Goal: Obtain resource: Obtain resource

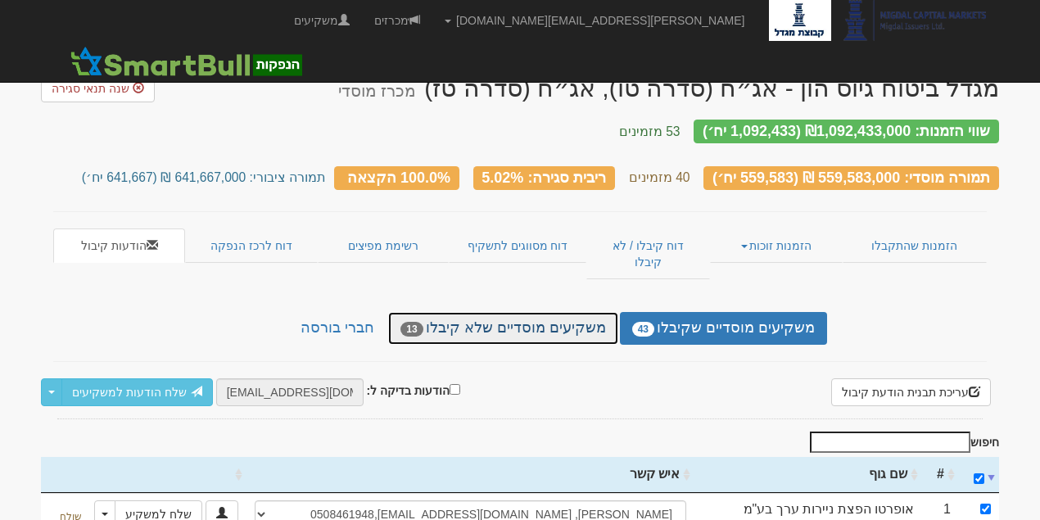
click at [600, 312] on link "משקיעים מוסדיים שלא קיבלו 13" at bounding box center [502, 328] width 229 height 33
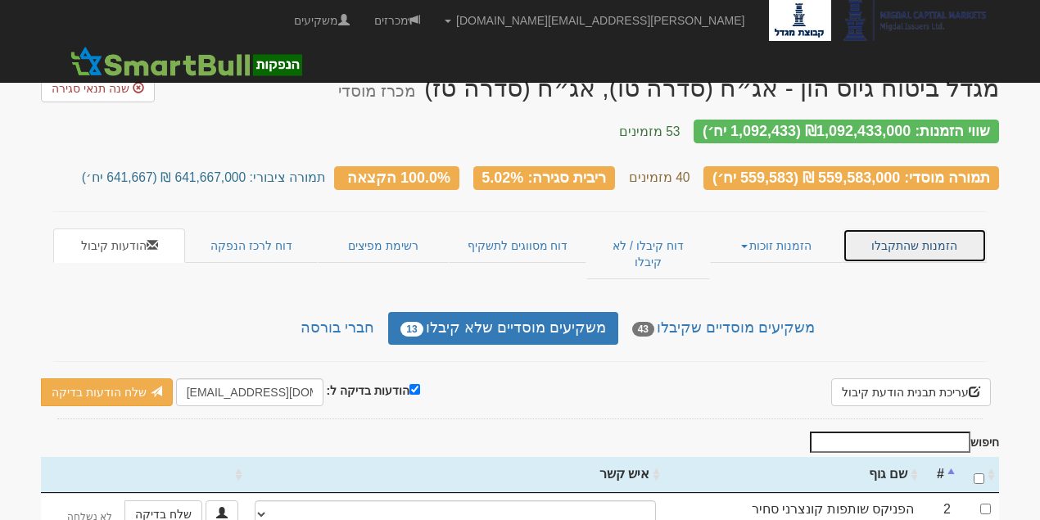
click at [876, 238] on link "הזמנות שהתקבלו" at bounding box center [915, 246] width 144 height 34
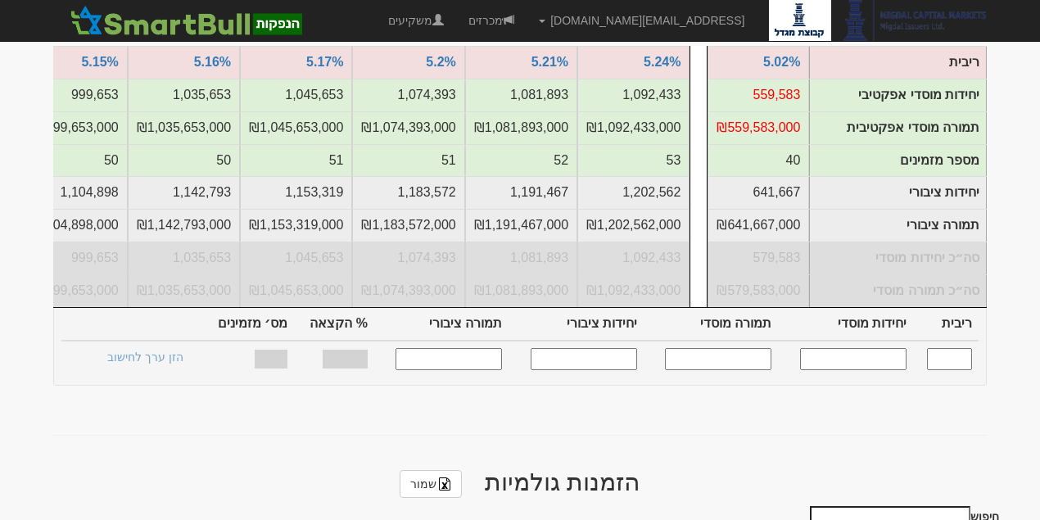
scroll to position [602, 0]
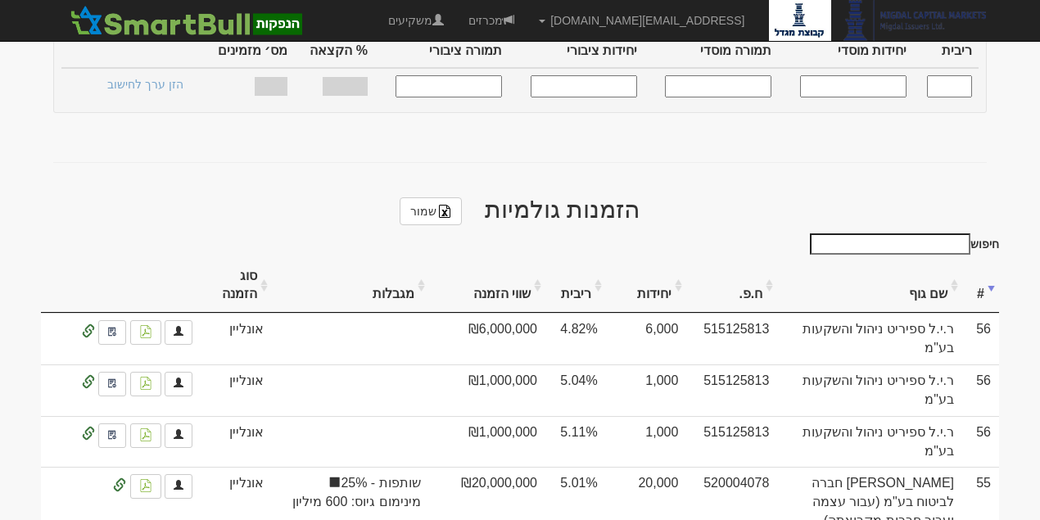
click at [948, 268] on th "שם גוף" at bounding box center [869, 286] width 185 height 55
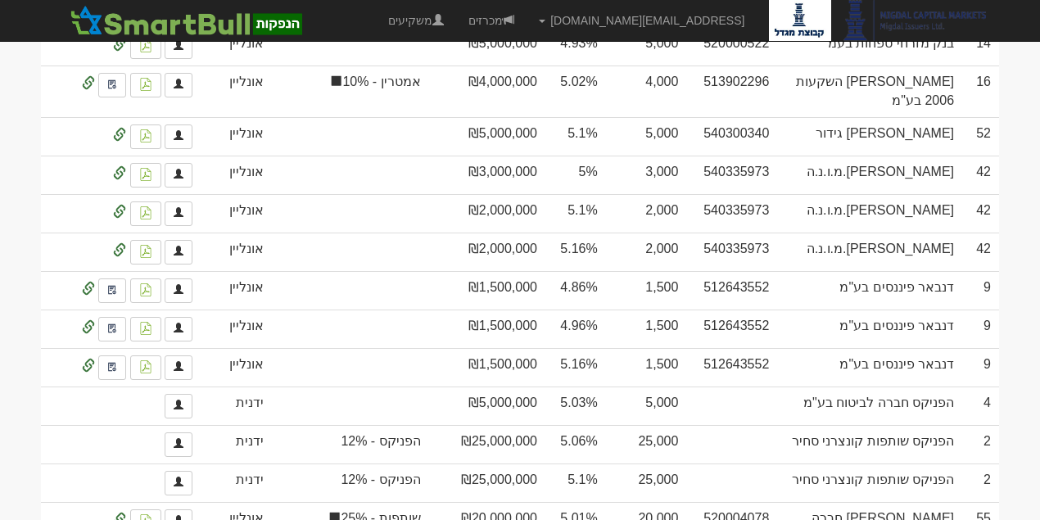
scroll to position [2536, 0]
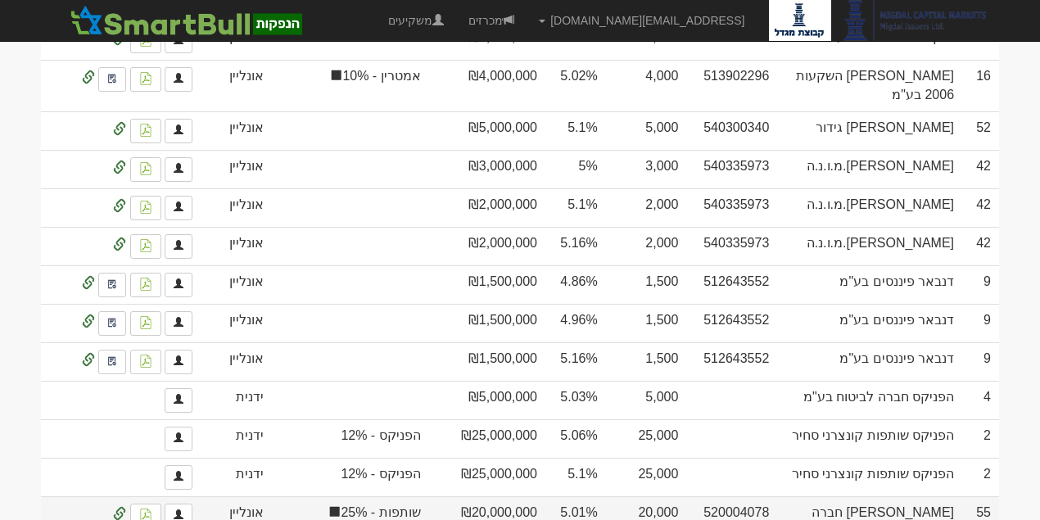
drag, startPoint x: 301, startPoint y: 449, endPoint x: 431, endPoint y: 444, distance: 129.5
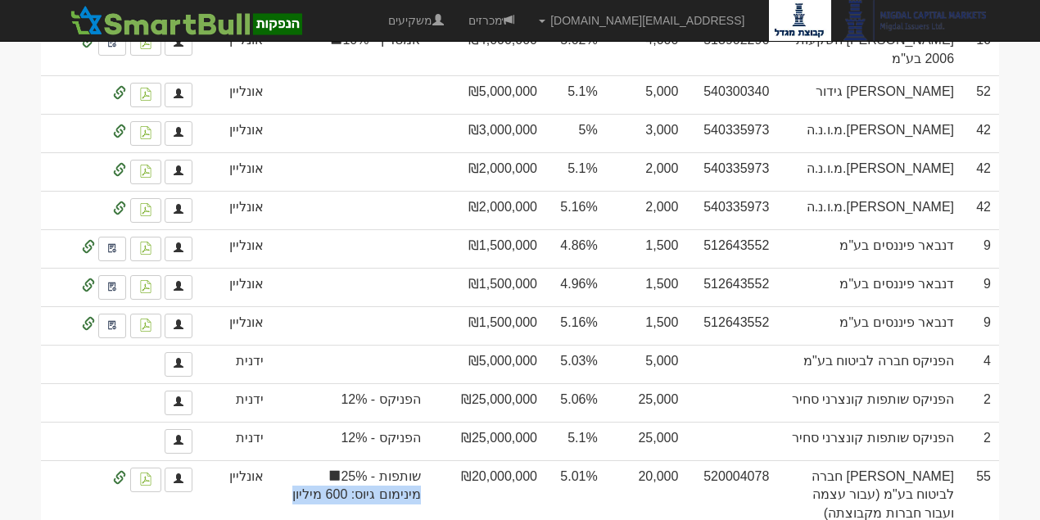
scroll to position [2578, 0]
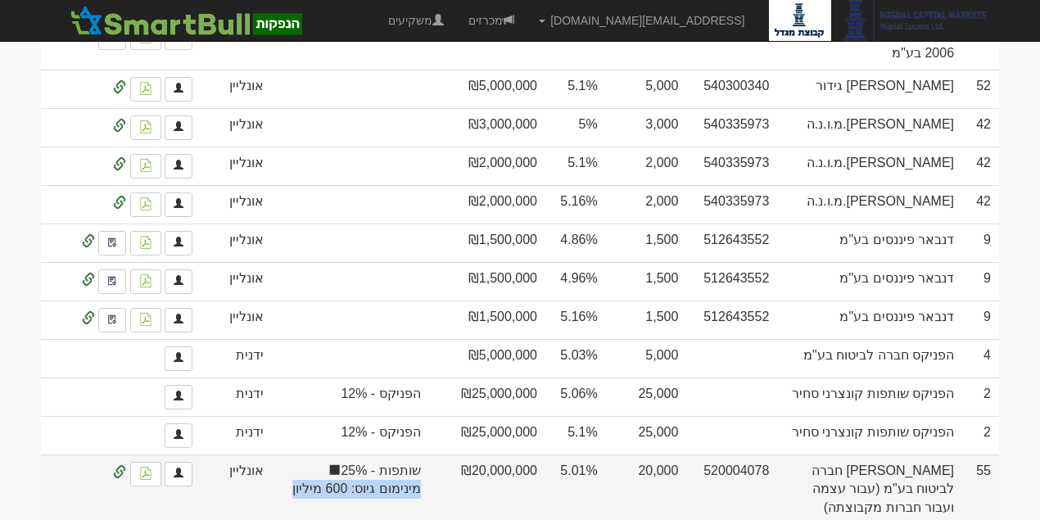
drag, startPoint x: 681, startPoint y: 387, endPoint x: 634, endPoint y: 391, distance: 47.6
click at [634, 455] on td "20,000" at bounding box center [646, 490] width 81 height 70
click at [146, 467] on img at bounding box center [145, 473] width 13 height 13
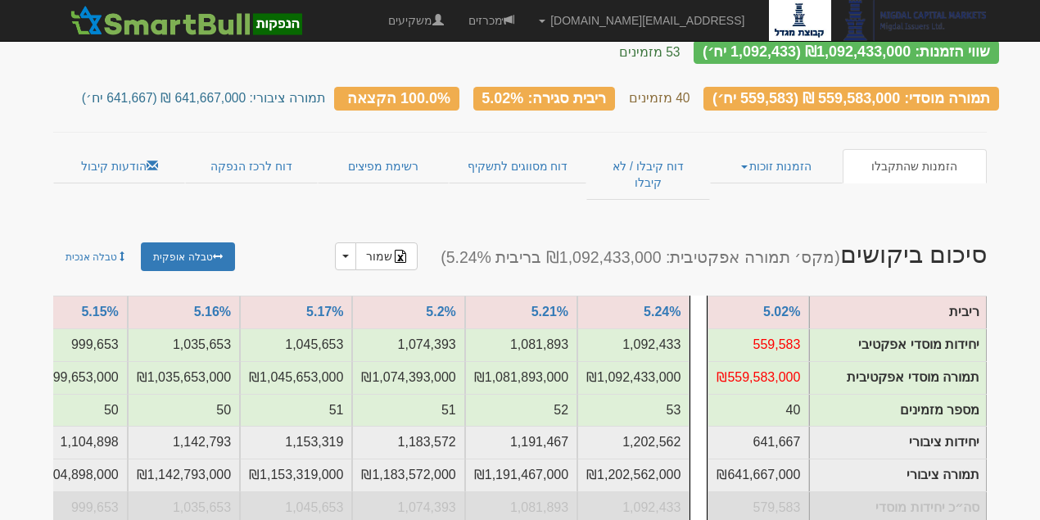
scroll to position [0, 0]
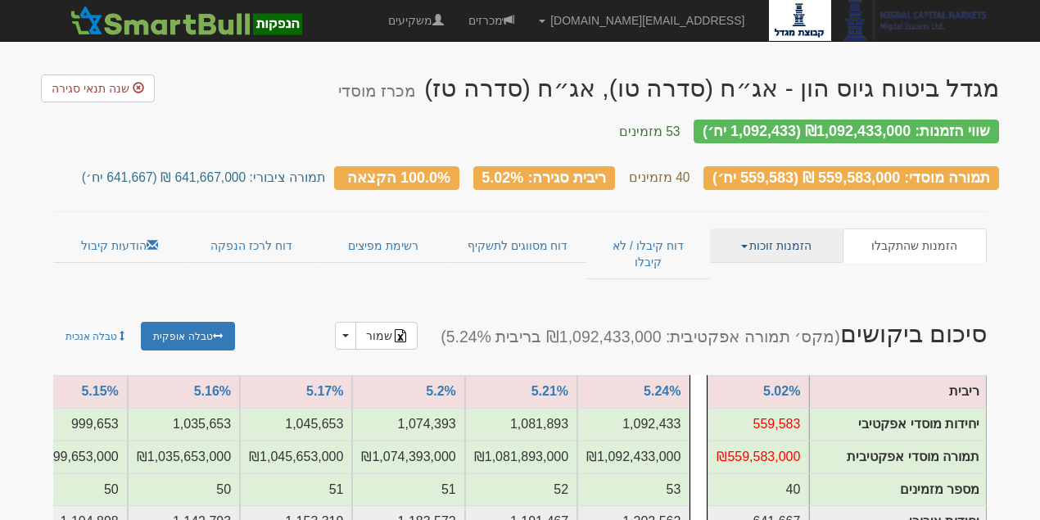
click at [786, 238] on link "הזמנות זוכות" at bounding box center [776, 246] width 132 height 34
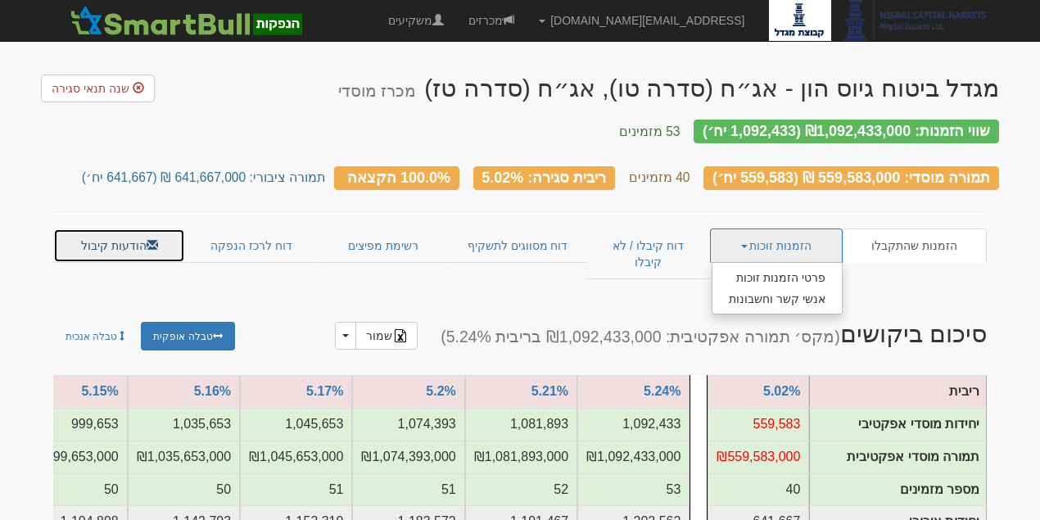
click at [143, 229] on link "הודעות קיבול" at bounding box center [119, 246] width 132 height 34
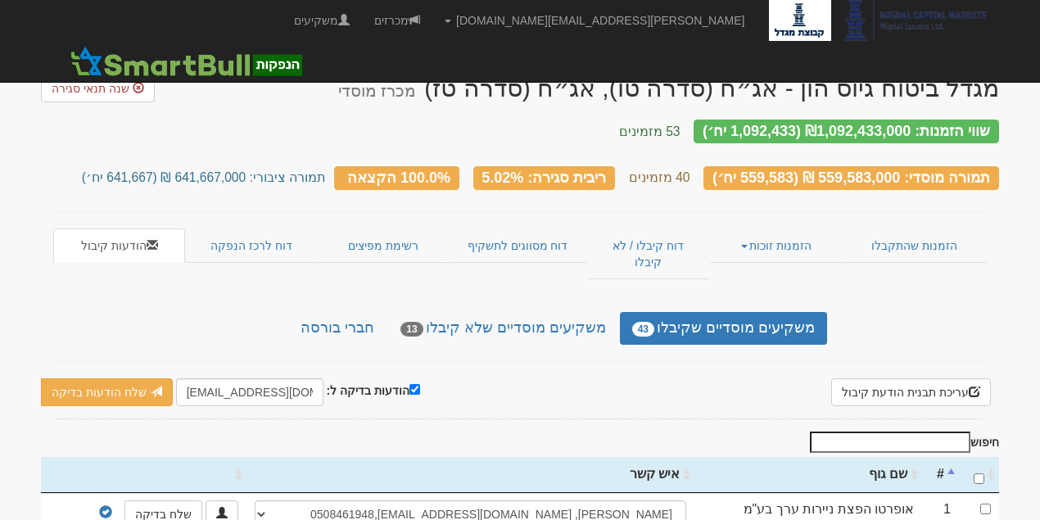
click at [509, 378] on div "עריכת תבנית הודעת קיבול × תבנית הודעת קיבול למכרז זה עורך טקסט עשיר, template_b…" at bounding box center [520, 392] width 958 height 28
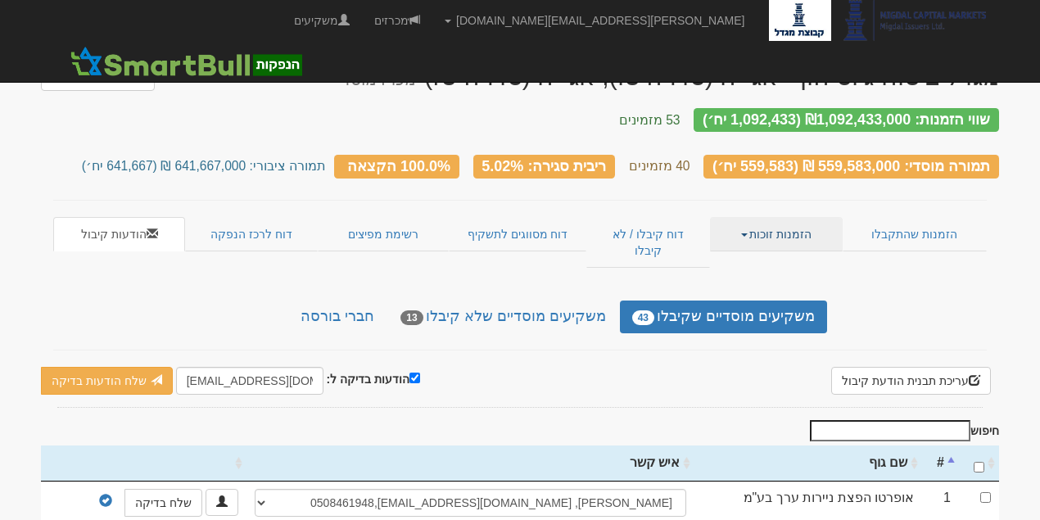
click at [756, 219] on link "הזמנות זוכות" at bounding box center [776, 234] width 132 height 34
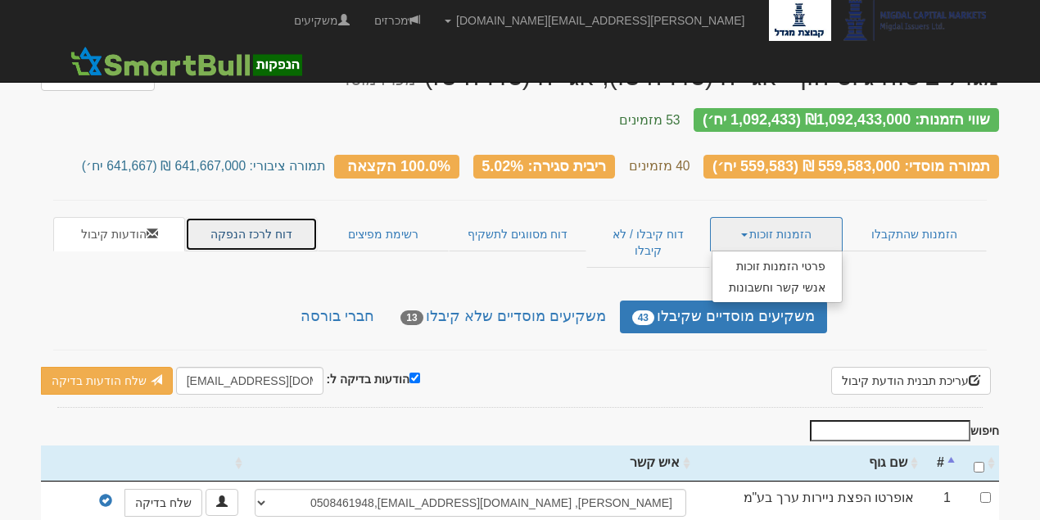
click at [288, 223] on link "דוח לרכז הנפקה" at bounding box center [251, 234] width 132 height 34
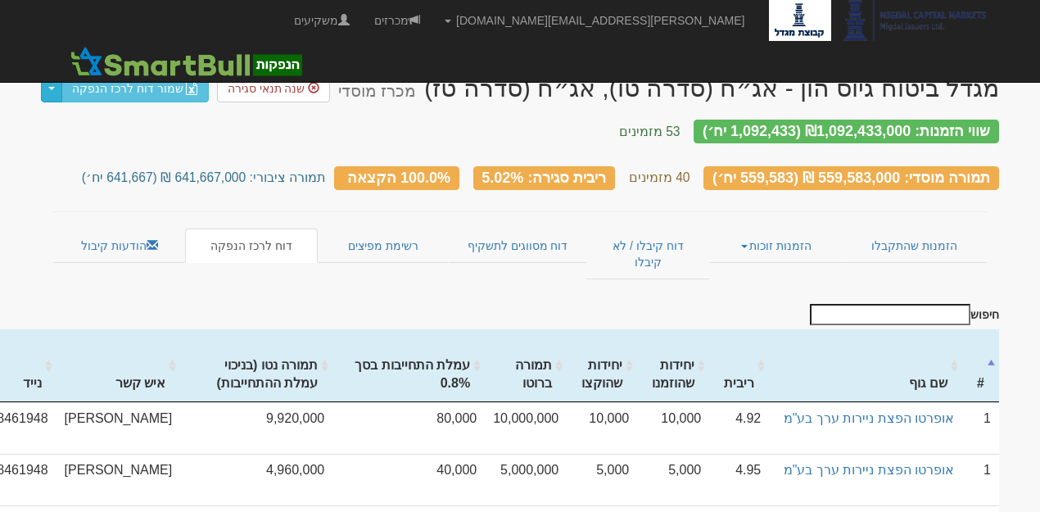
click at [54, 89] on span "button" at bounding box center [51, 88] width 7 height 3
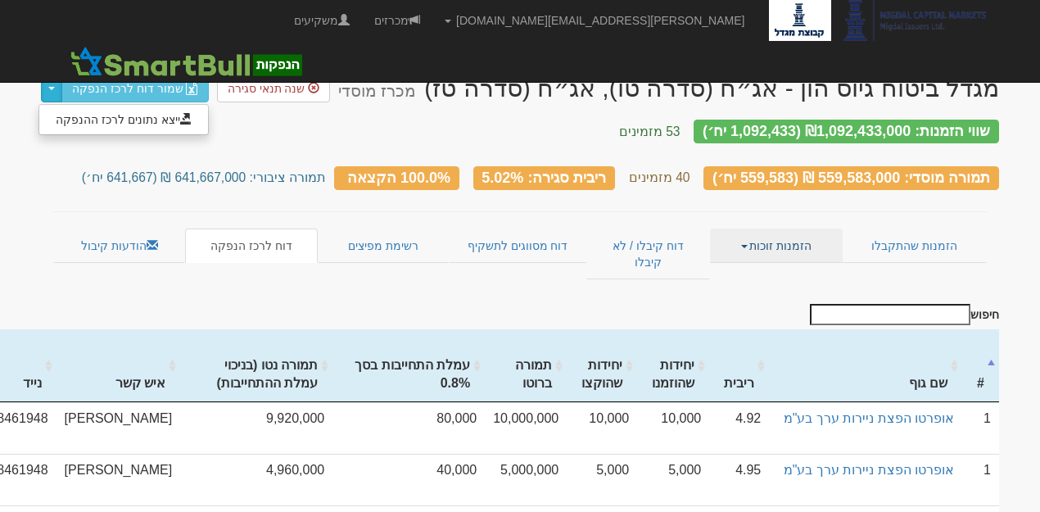
click at [762, 231] on link "הזמנות זוכות" at bounding box center [776, 246] width 132 height 34
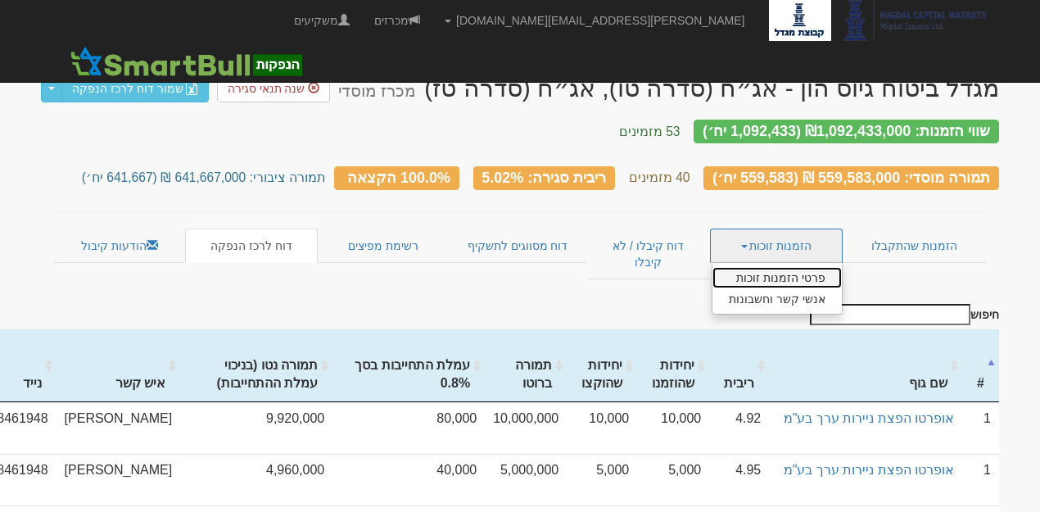
click at [776, 267] on link "פרטי הזמנות זוכות" at bounding box center [777, 277] width 129 height 21
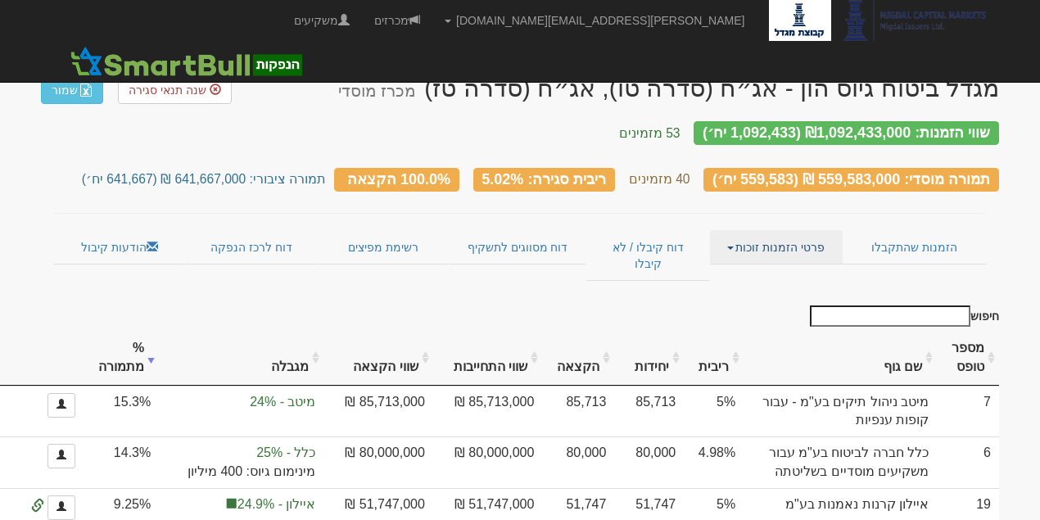
click at [795, 237] on link "פרטי הזמנות זוכות" at bounding box center [776, 247] width 132 height 34
click at [778, 269] on link "אנשי קשר וחשבונות" at bounding box center [777, 279] width 129 height 21
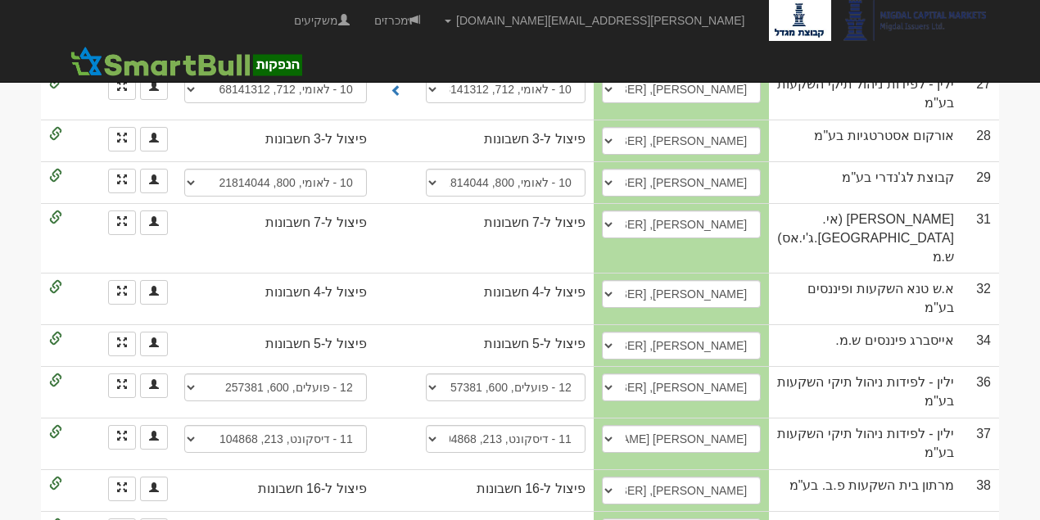
scroll to position [1310, 0]
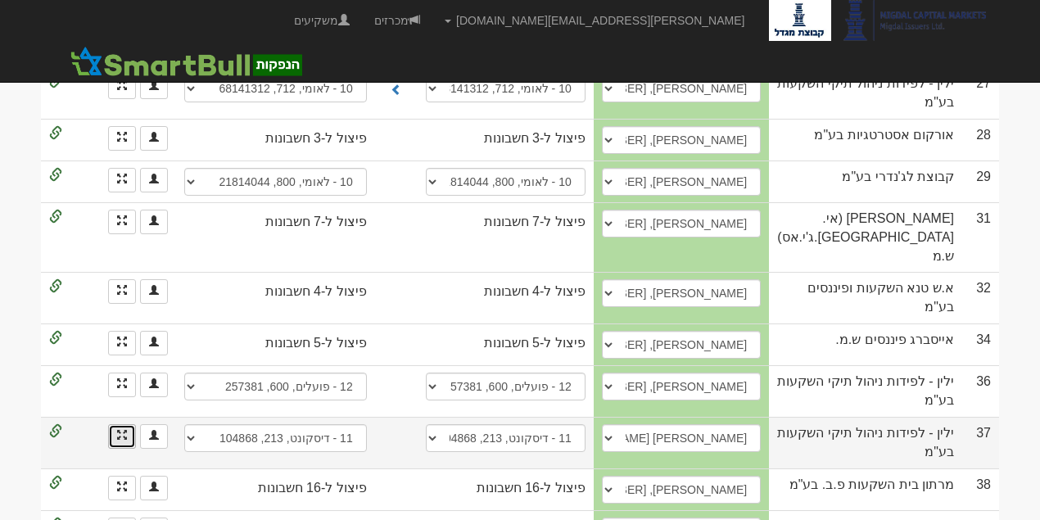
click at [117, 424] on link at bounding box center [122, 436] width 28 height 25
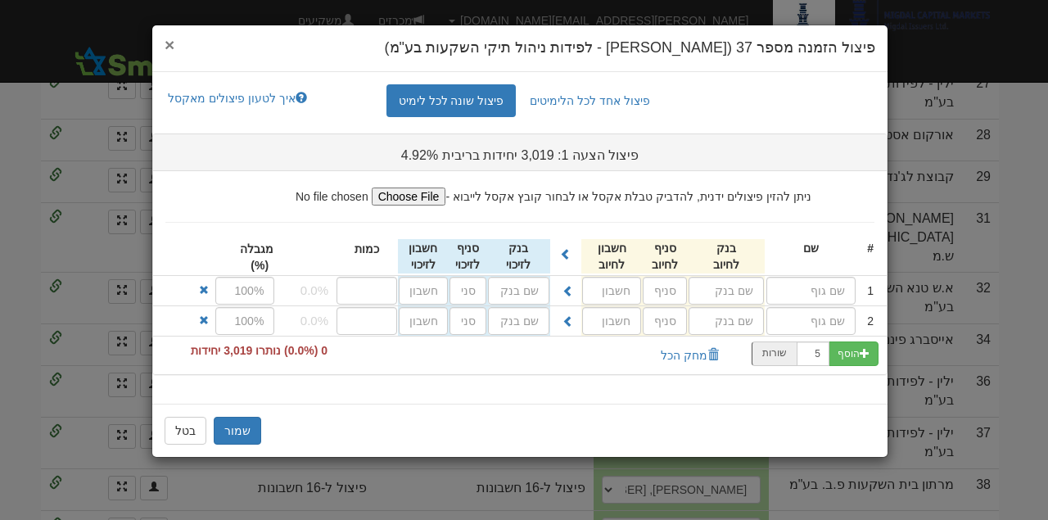
click at [165, 43] on span "×" at bounding box center [170, 44] width 10 height 19
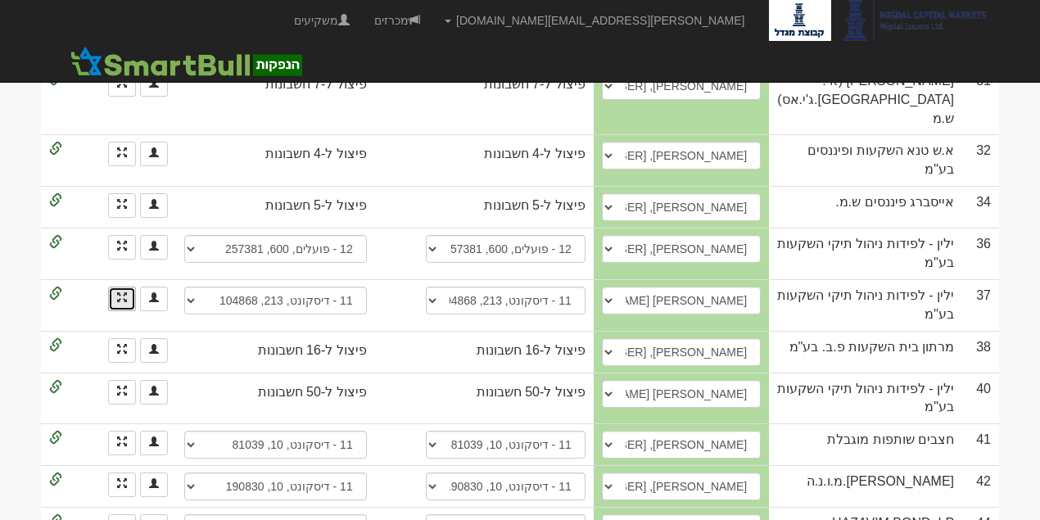
scroll to position [1433, 0]
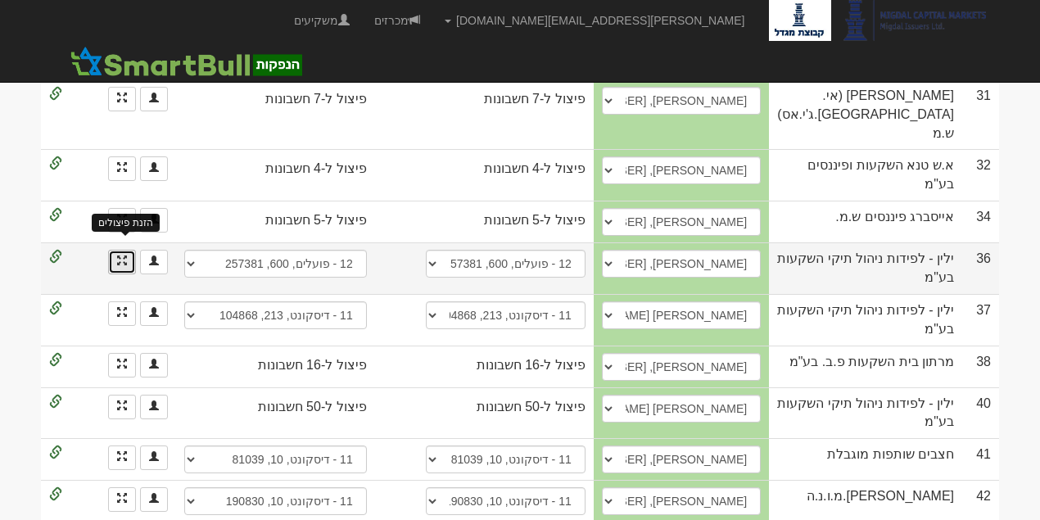
click at [123, 256] on span at bounding box center [122, 261] width 10 height 10
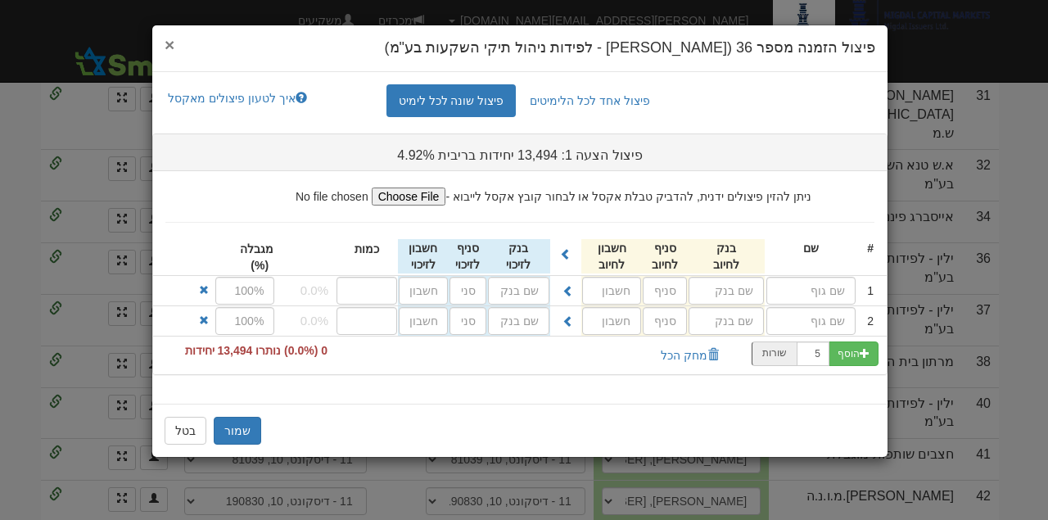
click at [167, 48] on span "×" at bounding box center [170, 44] width 10 height 19
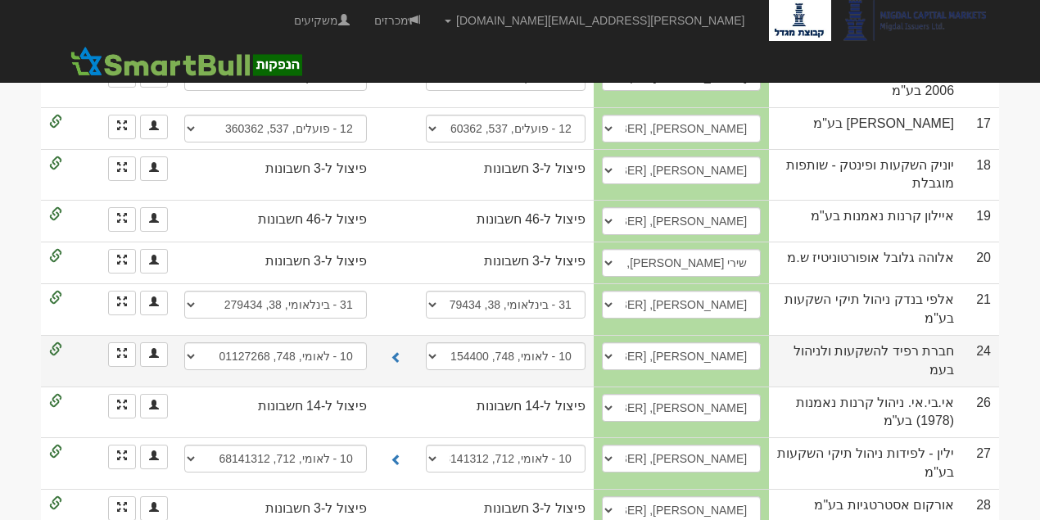
scroll to position [935, 0]
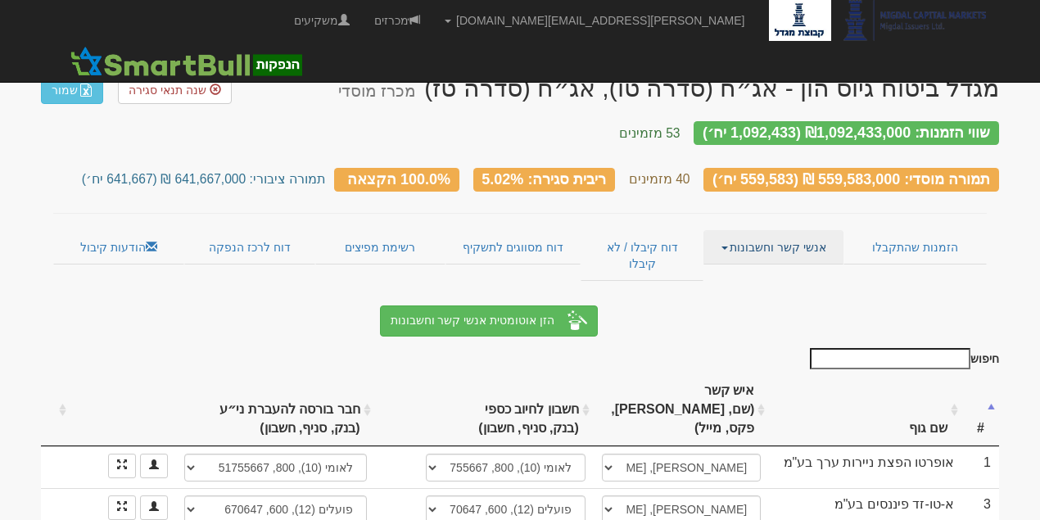
click at [733, 238] on link "אנשי קשר וחשבונות" at bounding box center [774, 247] width 140 height 34
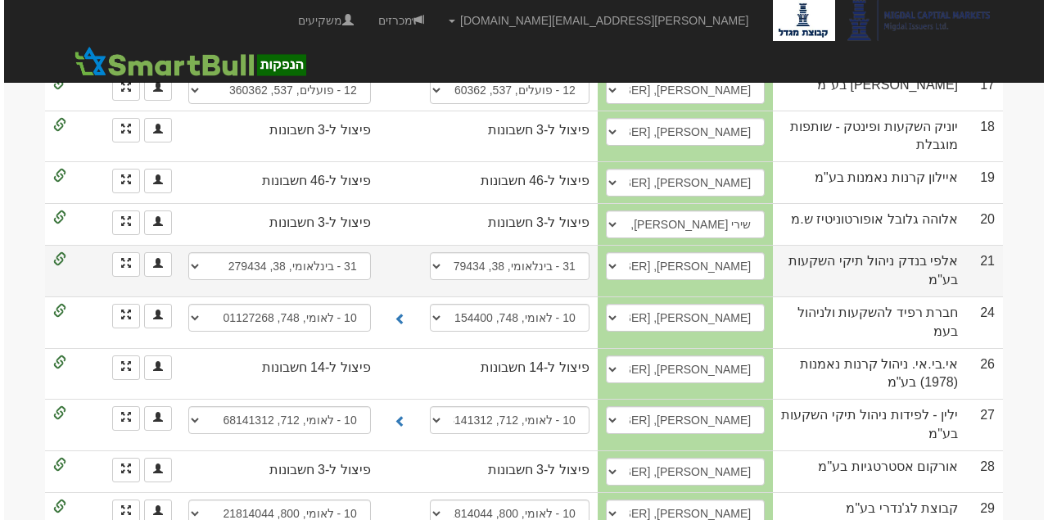
scroll to position [928, 0]
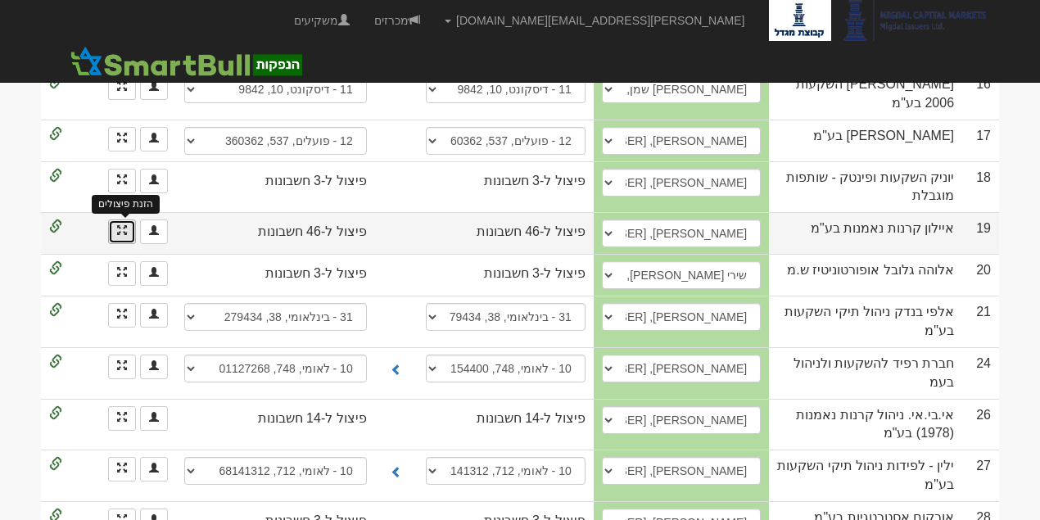
click at [125, 225] on span at bounding box center [122, 230] width 10 height 10
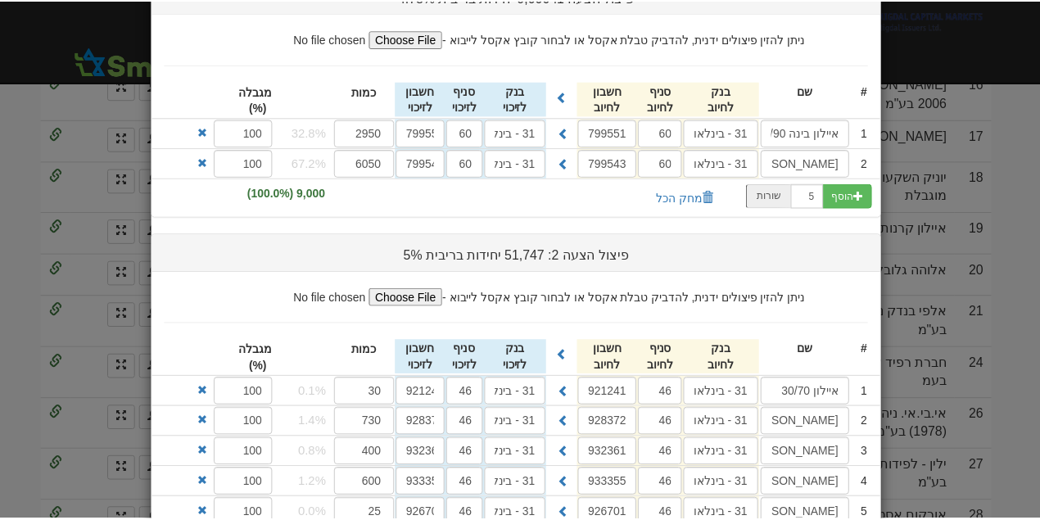
scroll to position [0, 0]
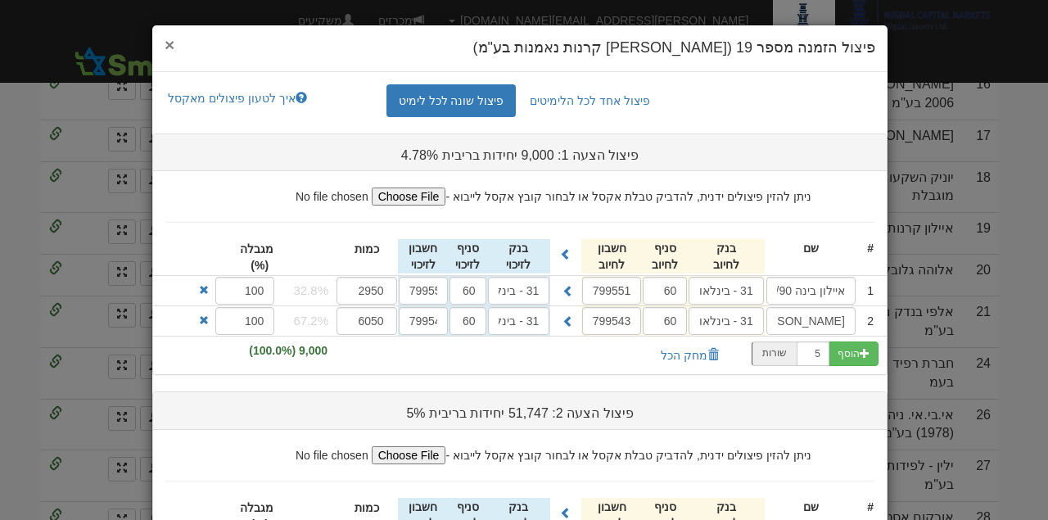
click at [174, 41] on span "×" at bounding box center [170, 44] width 10 height 19
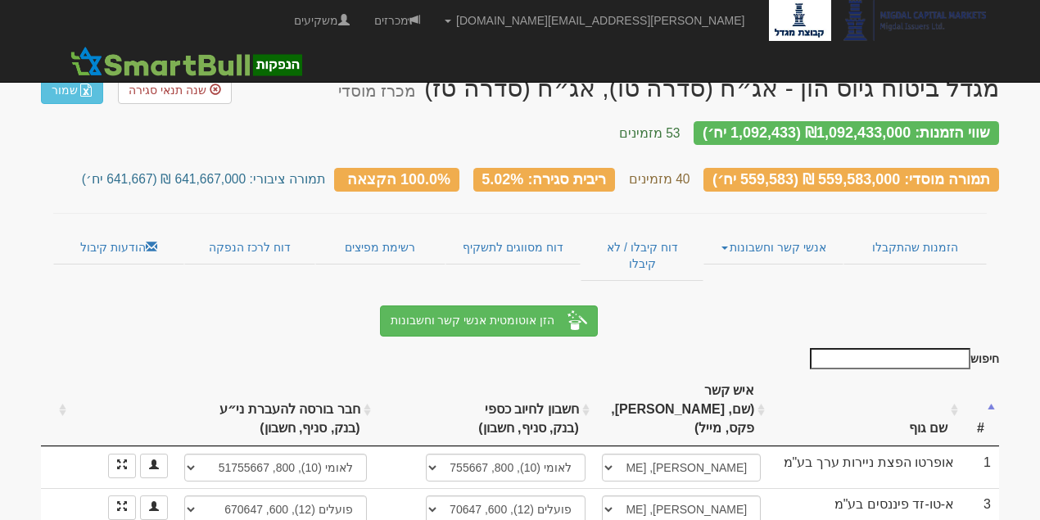
click at [242, 172] on small "תמורה ציבורי: 641,667,000 ₪ (641,667 יח׳)" at bounding box center [204, 179] width 244 height 14
drag, startPoint x: 333, startPoint y: 168, endPoint x: 267, endPoint y: 165, distance: 65.6
click at [267, 172] on small "תמורה ציבורי: 641,667,000 ₪ (641,667 יח׳)" at bounding box center [204, 179] width 244 height 14
click at [326, 173] on small "תמורה ציבורי: 641,667,000 ₪ (641,667 יח׳)" at bounding box center [204, 179] width 244 height 14
drag, startPoint x: 341, startPoint y: 168, endPoint x: 267, endPoint y: 165, distance: 73.8
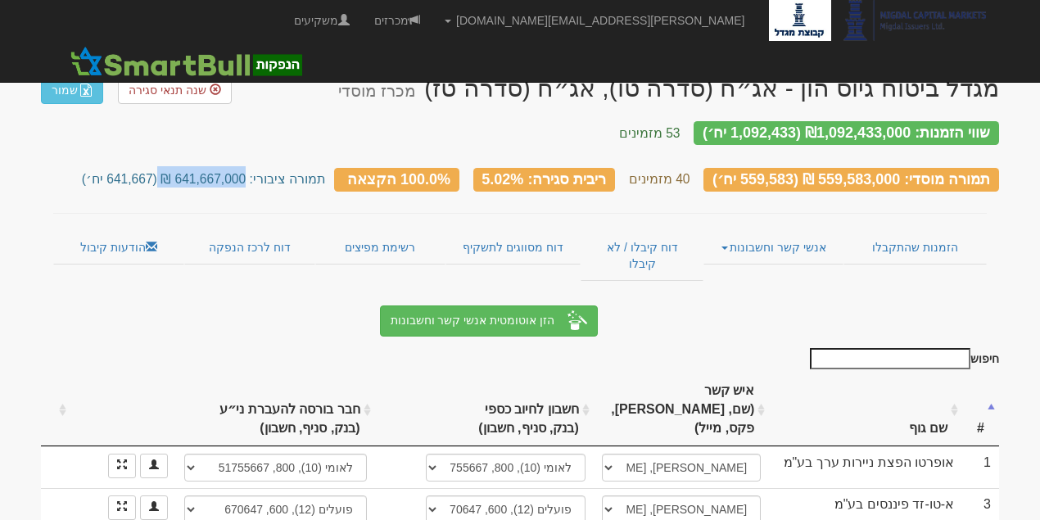
click at [267, 172] on small "תמורה ציבורי: 641,667,000 ₪ (641,667 יח׳)" at bounding box center [204, 179] width 244 height 14
click at [216, 174] on div "תמורה מוסדי: 559,583,000 ₪ (559,583 יח׳) 40 מזמינים ריבית סגירה: 5.02% 100.0% ה…" at bounding box center [520, 173] width 958 height 46
drag, startPoint x: 201, startPoint y: 166, endPoint x: 343, endPoint y: 169, distance: 141.7
click at [326, 172] on small "תמורה ציבורי: 641,667,000 ₪ (641,667 יח׳)" at bounding box center [204, 179] width 244 height 14
click at [169, 235] on link "הודעות קיבול" at bounding box center [118, 247] width 131 height 34
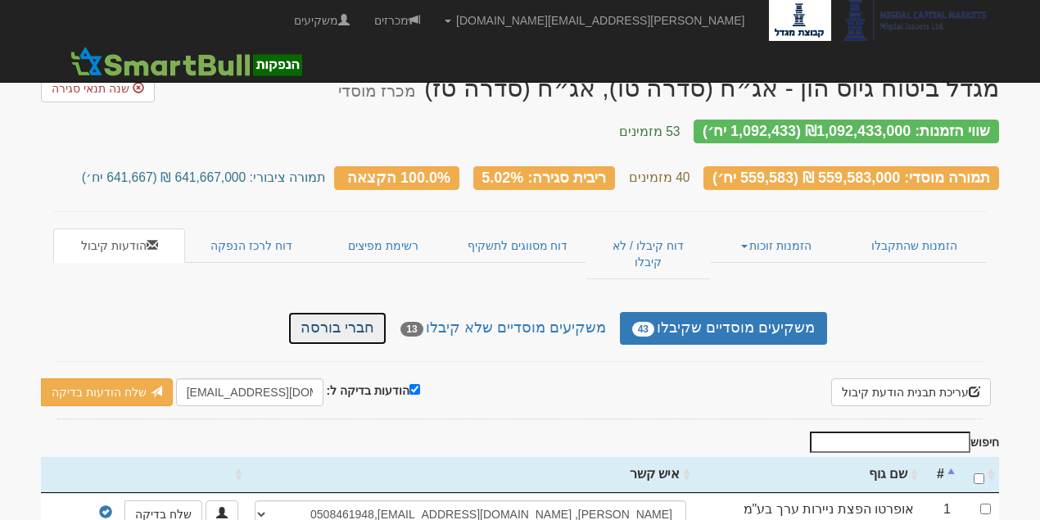
click at [387, 312] on link "חברי בורסה" at bounding box center [337, 328] width 98 height 33
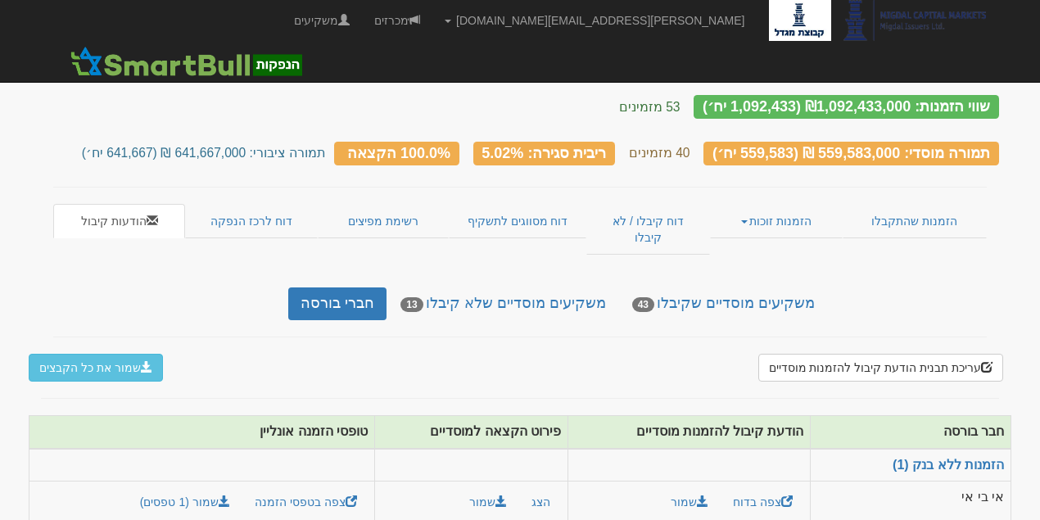
scroll to position [25, 0]
click at [933, 458] on link "הזמנות ללא בנק (1)" at bounding box center [948, 465] width 111 height 14
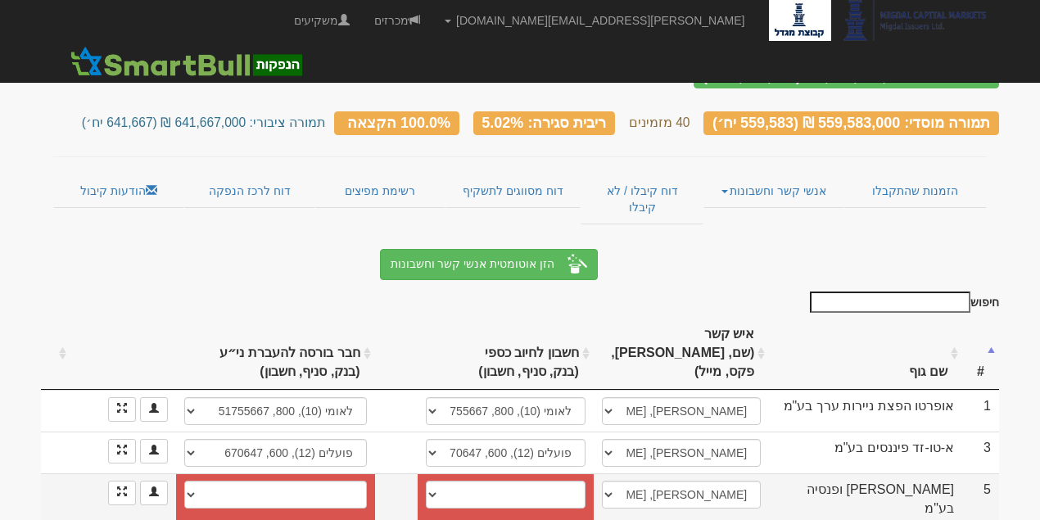
scroll to position [109, 0]
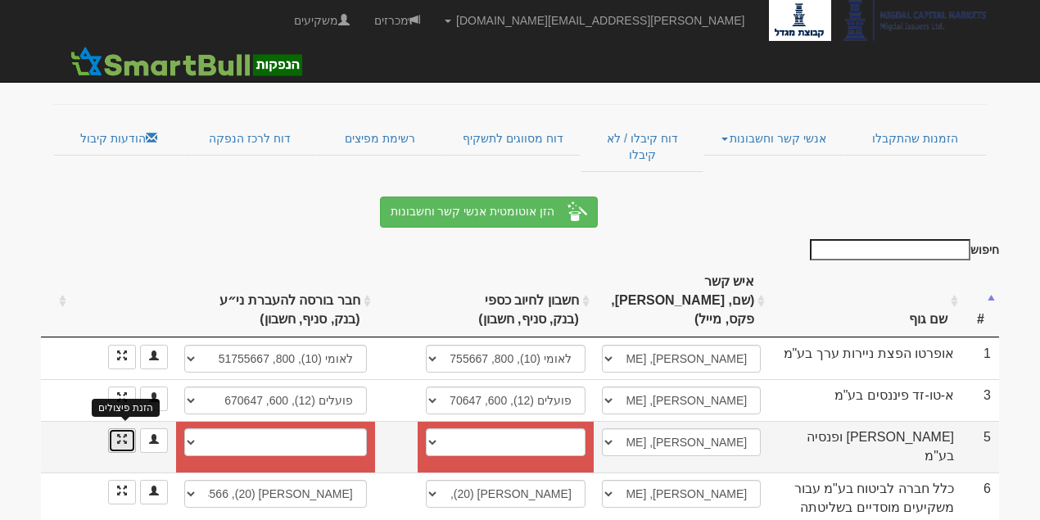
click at [120, 434] on span at bounding box center [122, 439] width 10 height 10
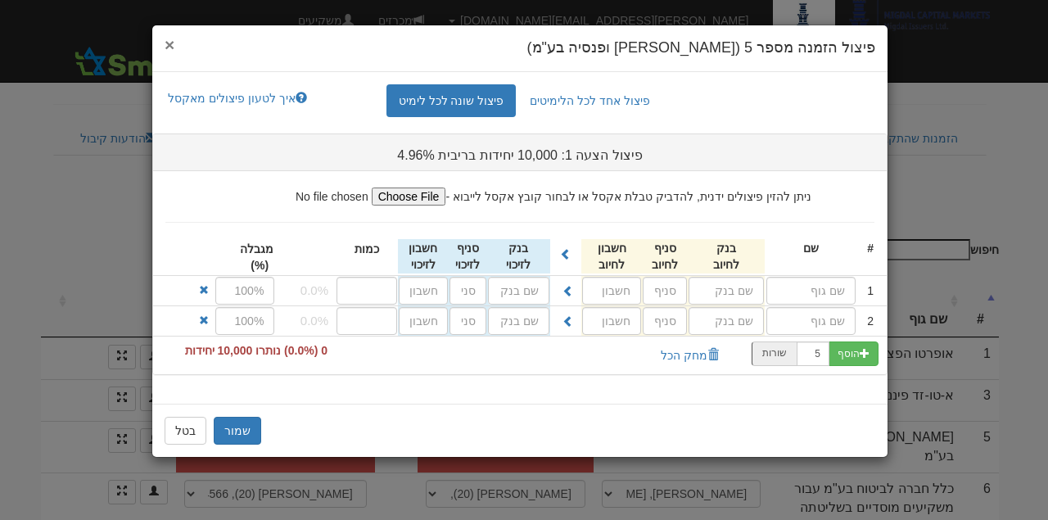
click at [171, 44] on span "×" at bounding box center [170, 44] width 10 height 19
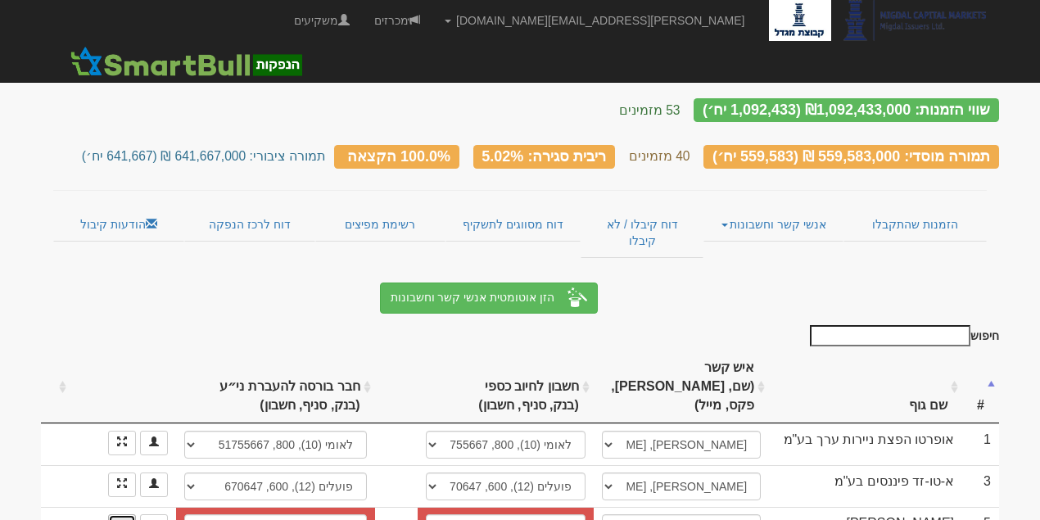
scroll to position [0, 0]
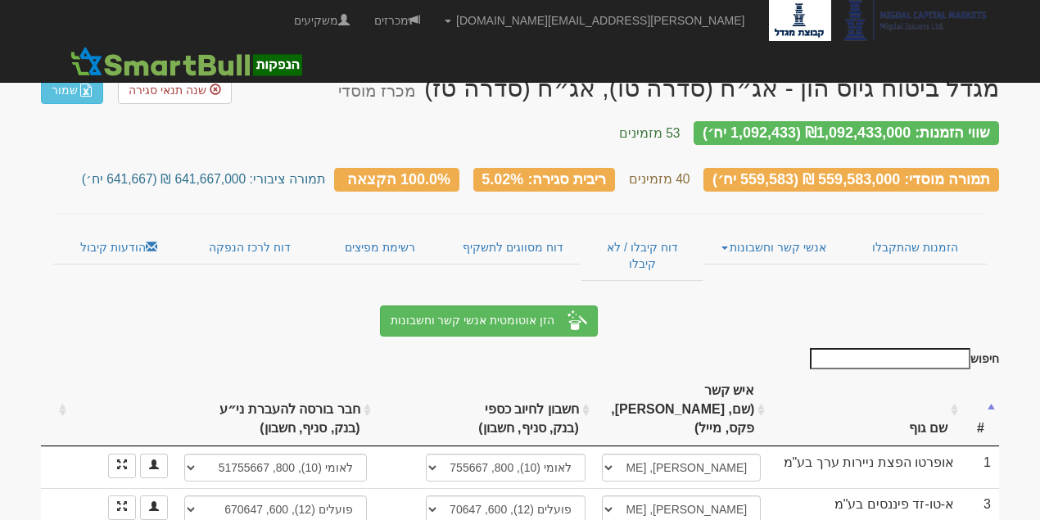
click at [924, 378] on th "שם גוף" at bounding box center [865, 410] width 193 height 74
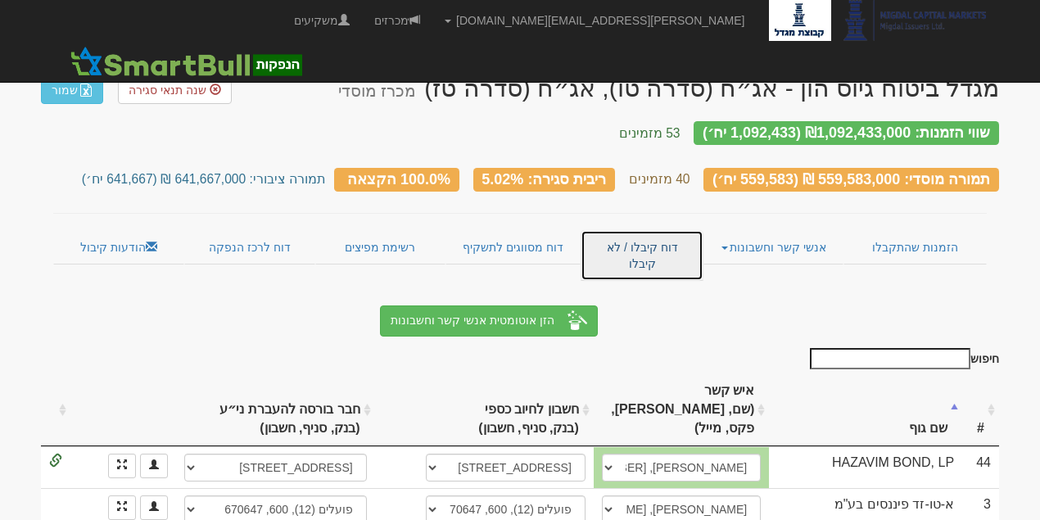
click at [654, 236] on link "דוח קיבלו / לא קיבלו" at bounding box center [642, 255] width 123 height 51
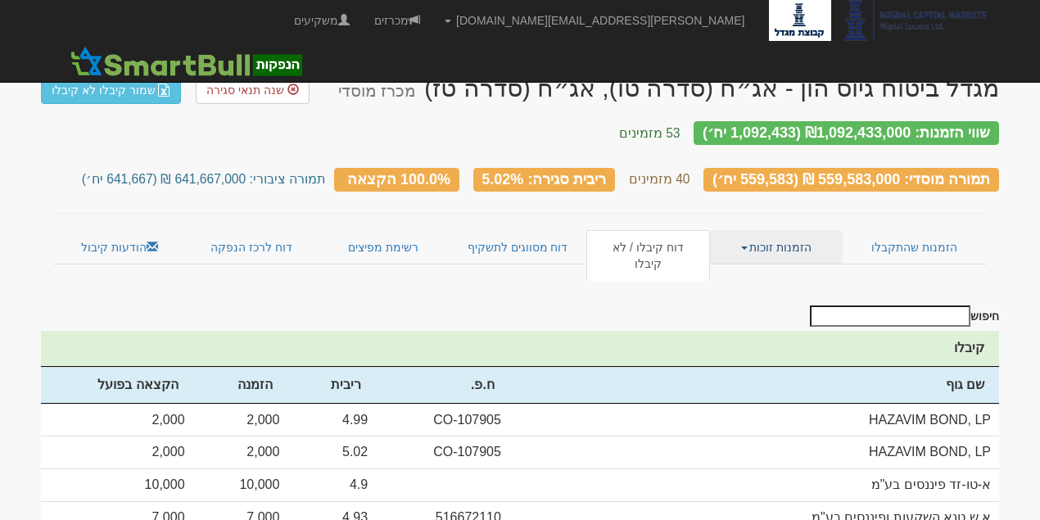
click at [771, 231] on link "הזמנות זוכות" at bounding box center [776, 247] width 132 height 34
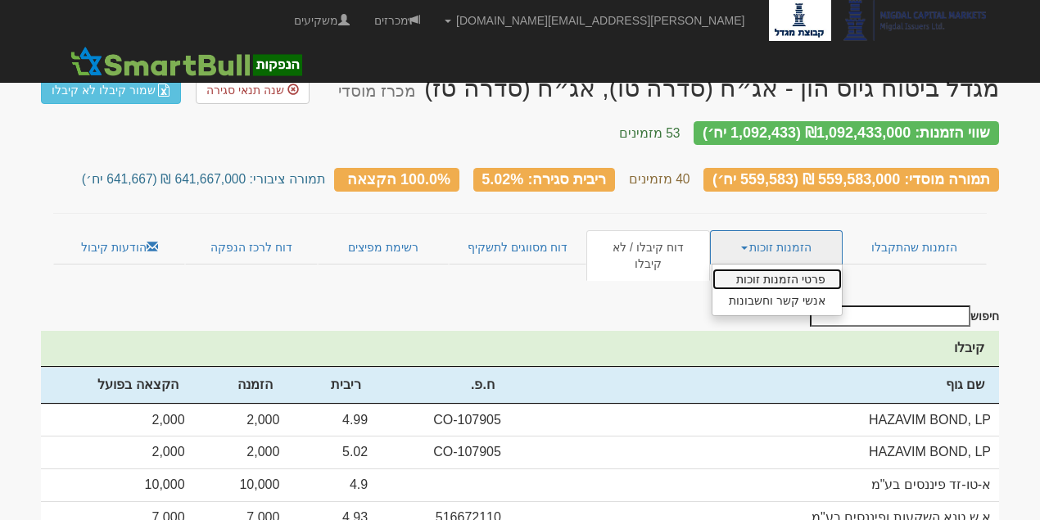
click at [793, 269] on link "פרטי הזמנות זוכות" at bounding box center [777, 279] width 129 height 21
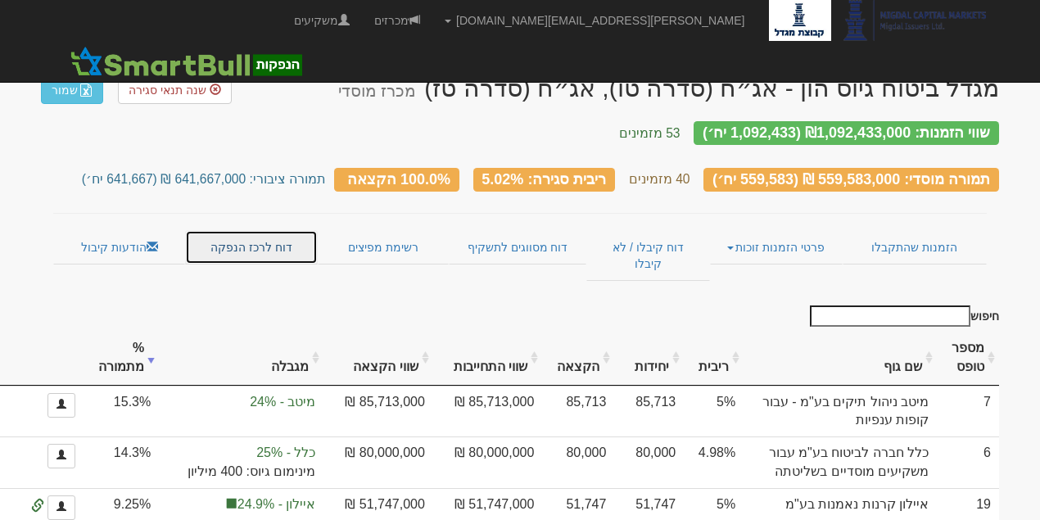
click at [263, 230] on link "דוח לרכז הנפקה" at bounding box center [251, 247] width 132 height 34
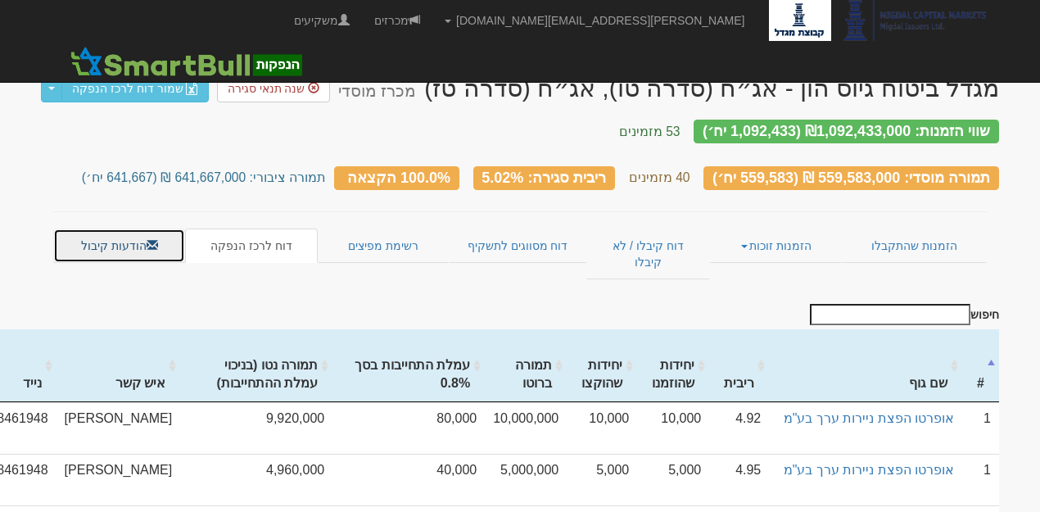
click at [138, 231] on link "הודעות קיבול" at bounding box center [119, 246] width 132 height 34
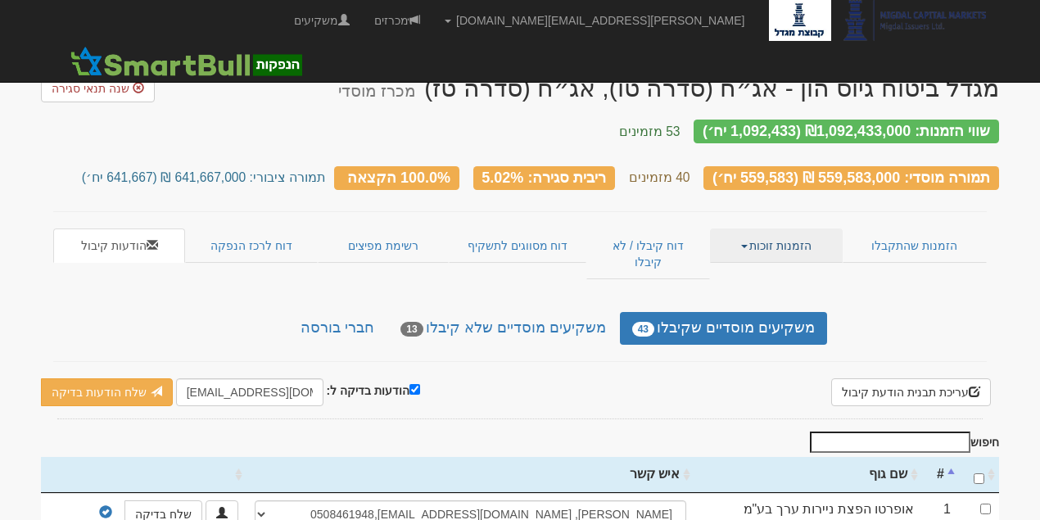
click at [773, 230] on link "הזמנות זוכות" at bounding box center [776, 246] width 132 height 34
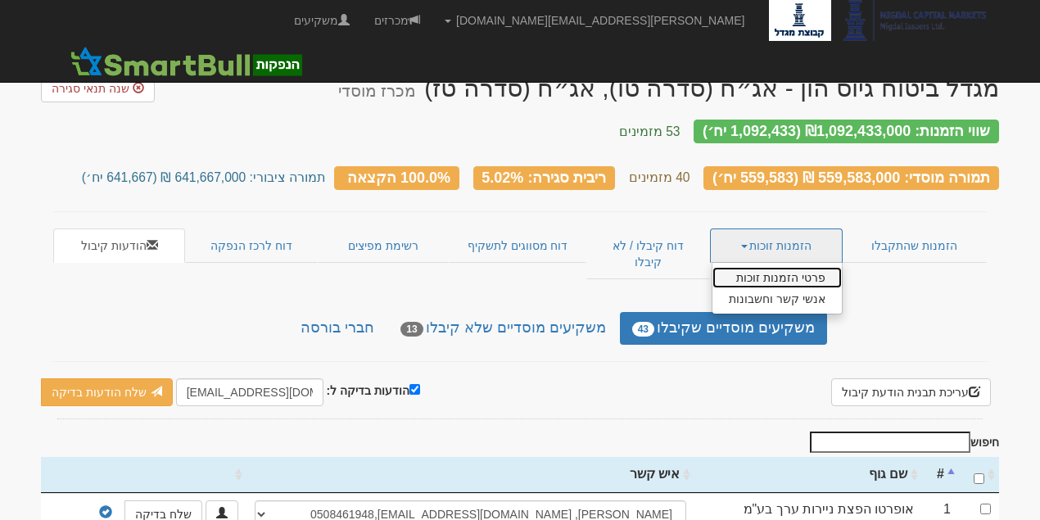
click at [819, 267] on link "פרטי הזמנות זוכות" at bounding box center [777, 277] width 129 height 21
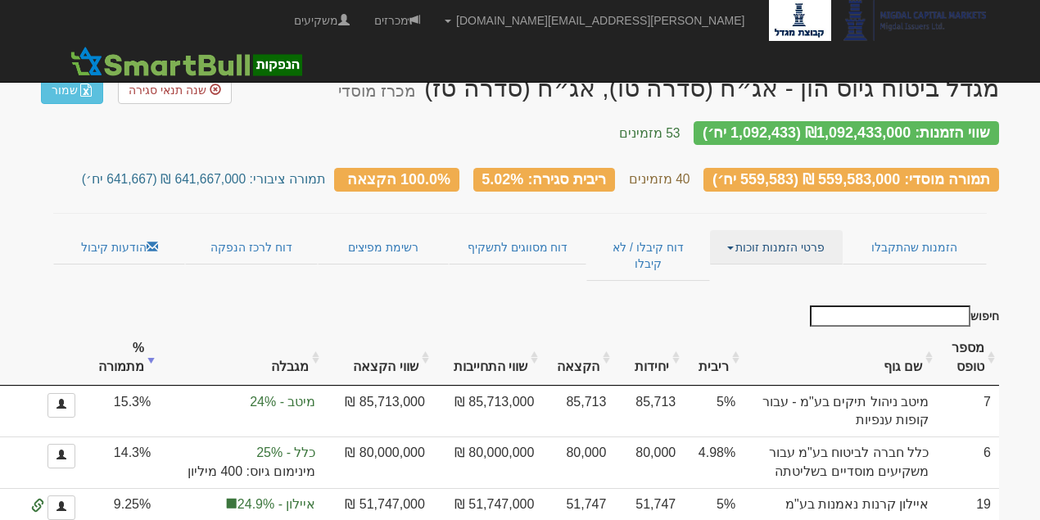
click at [796, 236] on link "פרטי הזמנות זוכות" at bounding box center [776, 247] width 132 height 34
click at [793, 271] on link "אנשי קשר וחשבונות" at bounding box center [777, 279] width 129 height 21
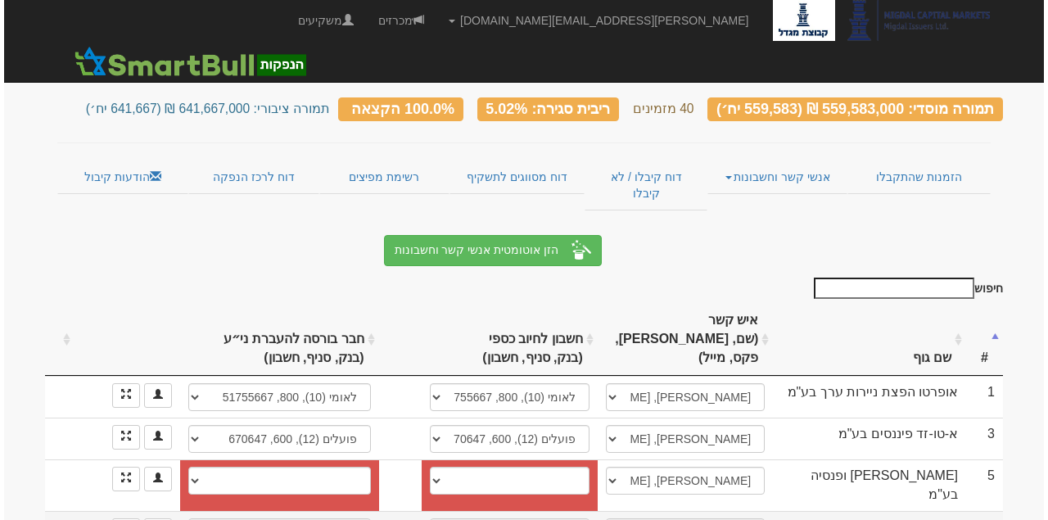
scroll to position [164, 0]
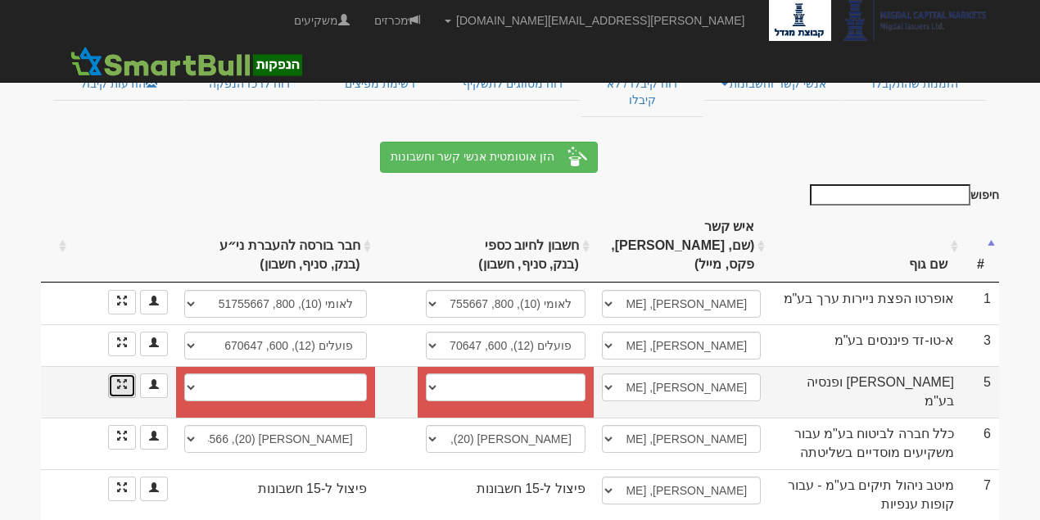
click at [115, 373] on link at bounding box center [122, 385] width 28 height 25
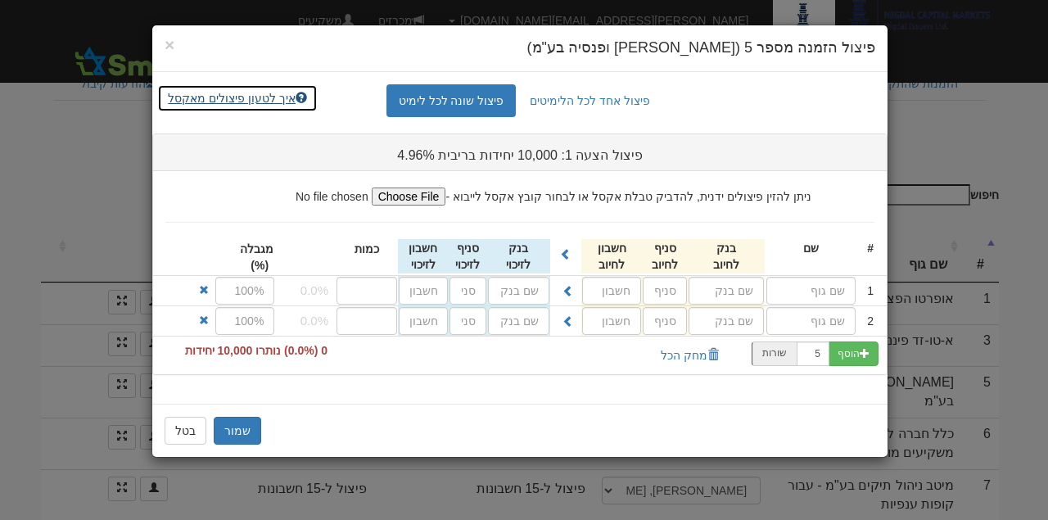
click at [278, 95] on link "איך לטעון פיצולים מאקסל" at bounding box center [237, 98] width 161 height 28
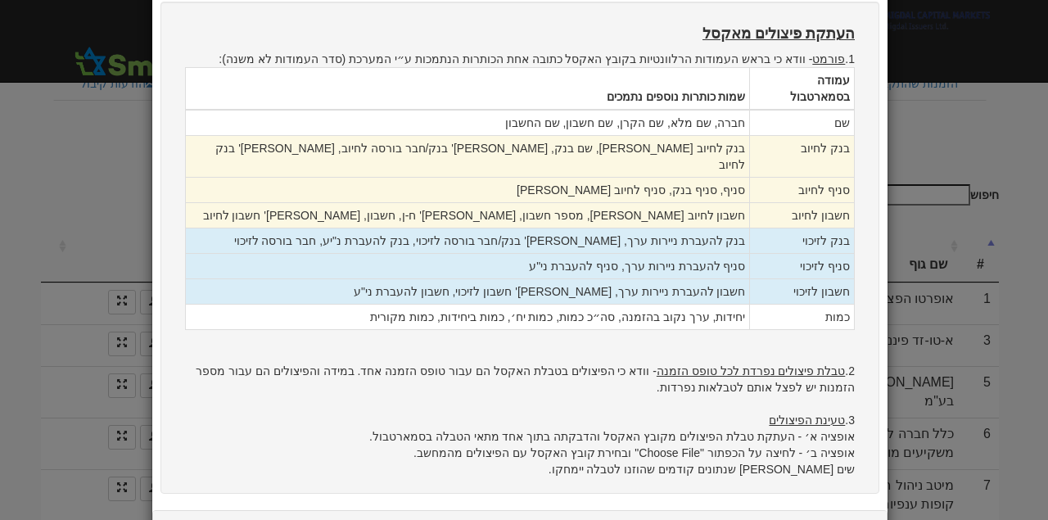
scroll to position [328, 0]
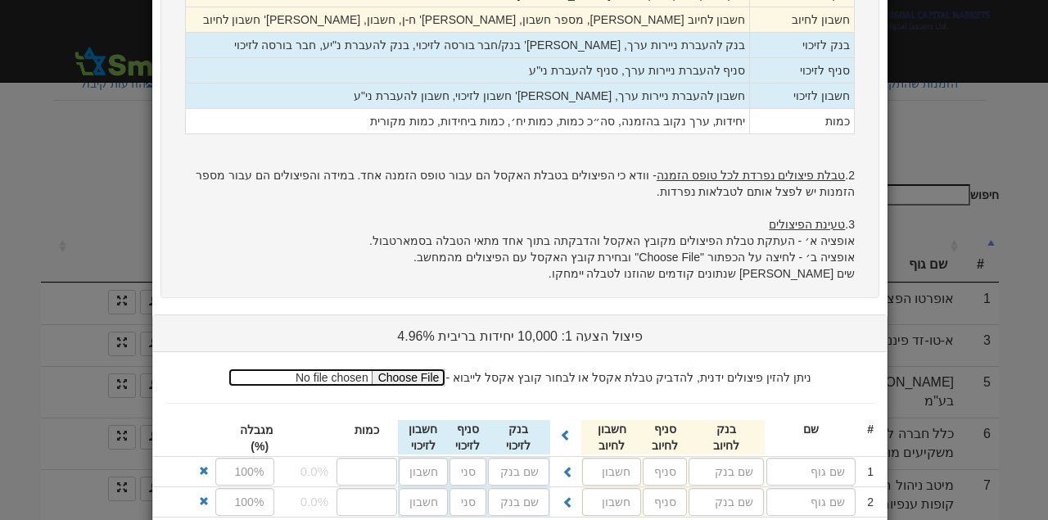
click at [423, 369] on input "file" at bounding box center [337, 378] width 217 height 18
type input "C:\fakepath\קובץ פיצולים.xlsx"
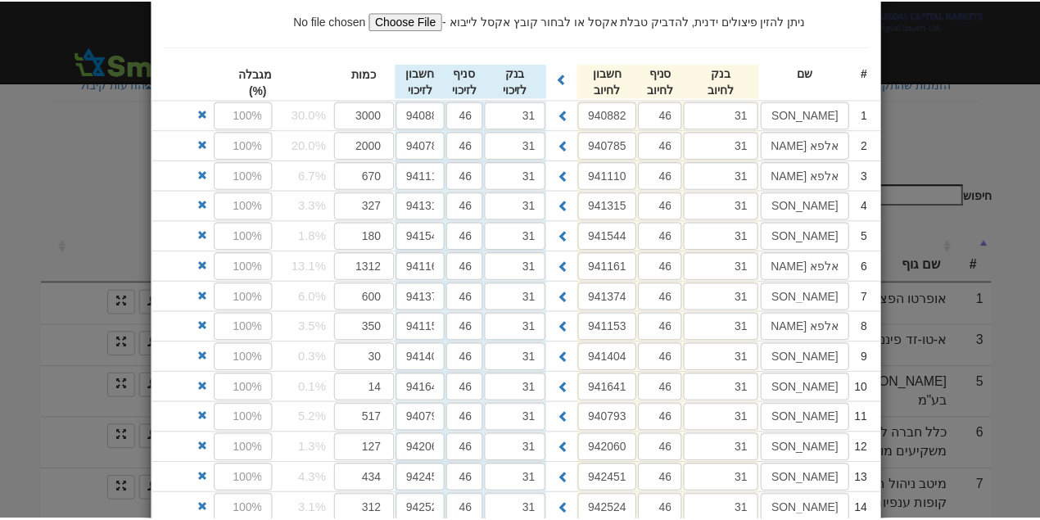
scroll to position [817, 0]
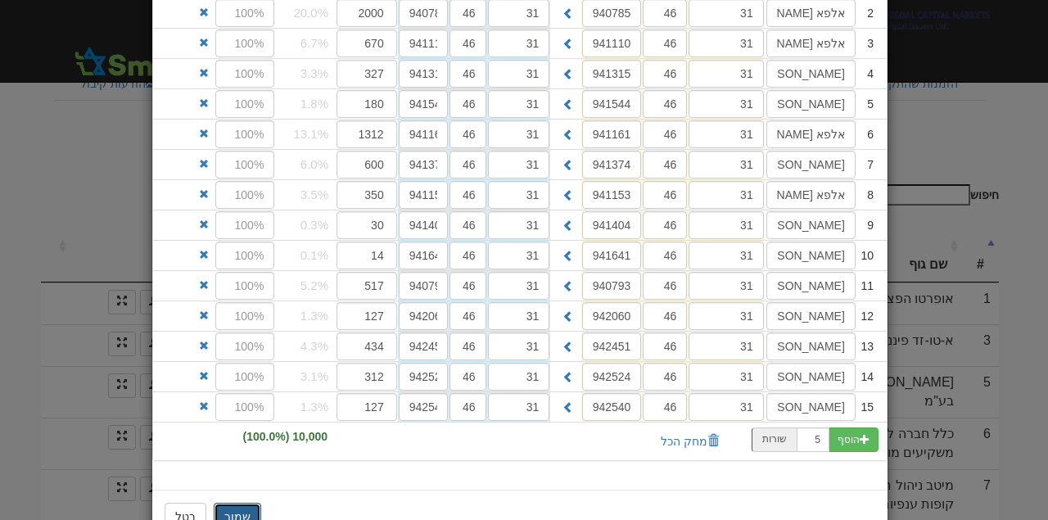
click at [242, 503] on button "שמור" at bounding box center [238, 517] width 48 height 28
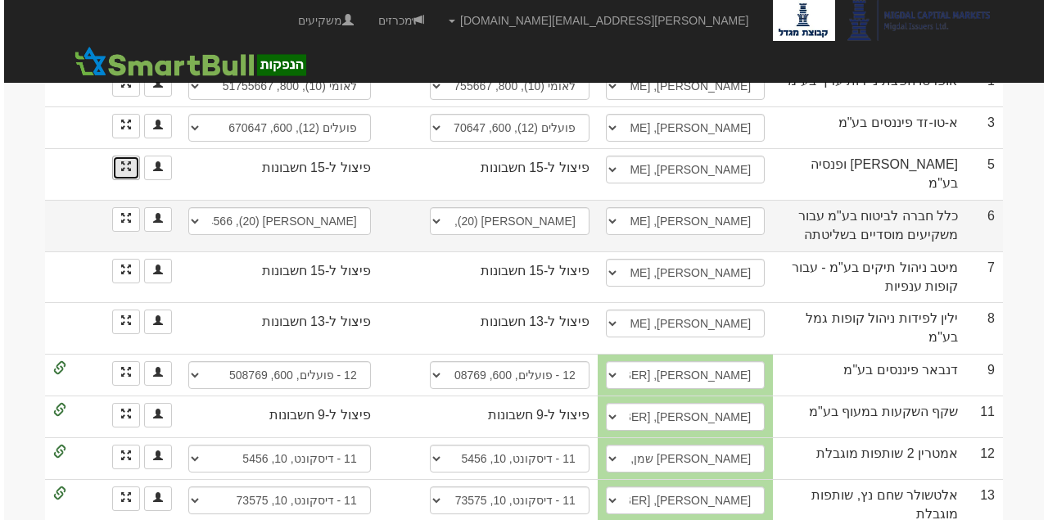
scroll to position [273, 0]
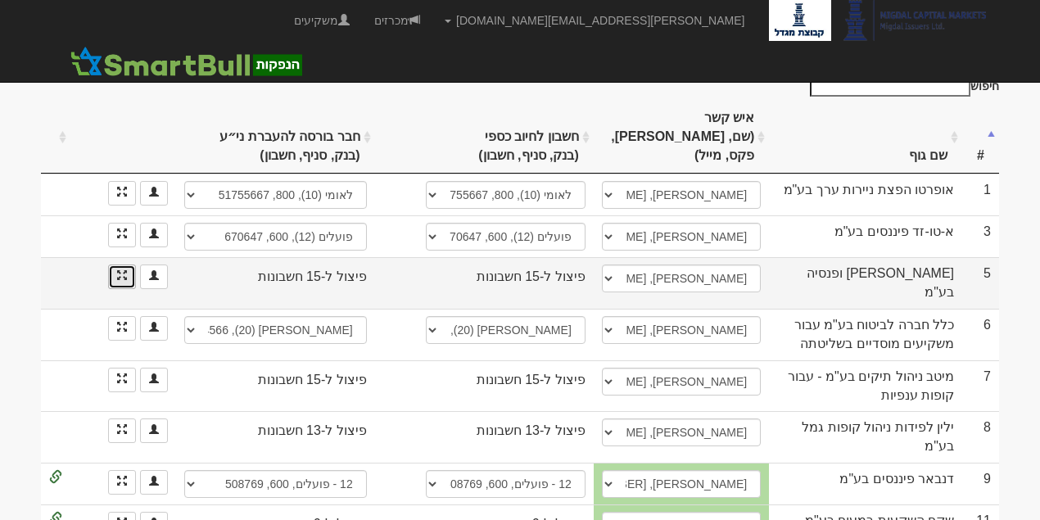
click at [131, 265] on link at bounding box center [122, 277] width 28 height 25
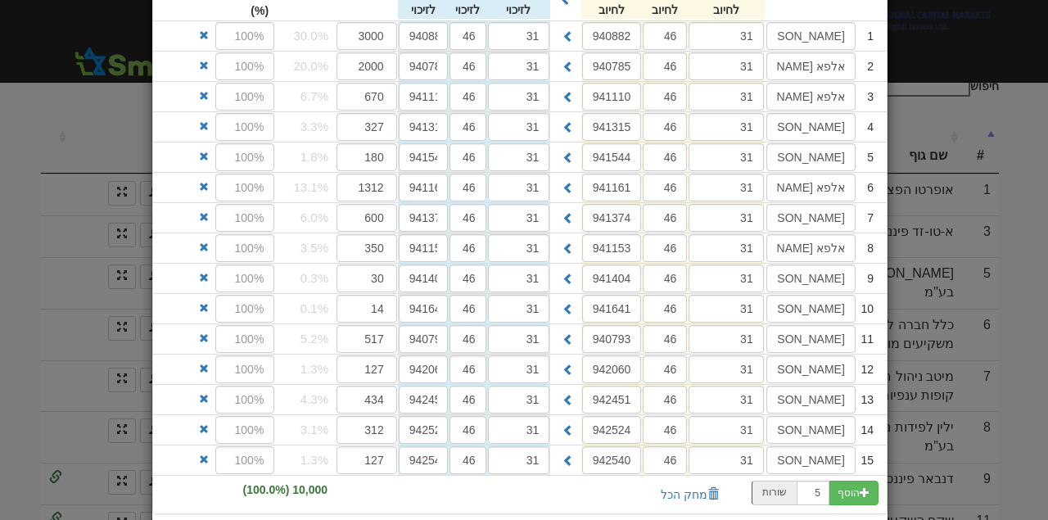
scroll to position [764, 0]
click at [812, 446] on input "מור פנסיה כללית - מסלול לבני 60 ומעלה" at bounding box center [811, 460] width 89 height 28
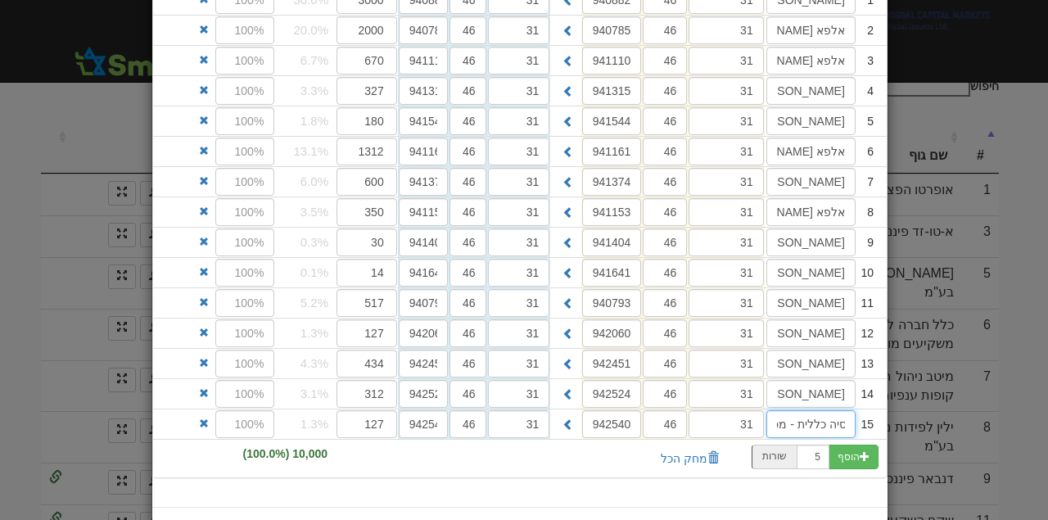
scroll to position [817, 0]
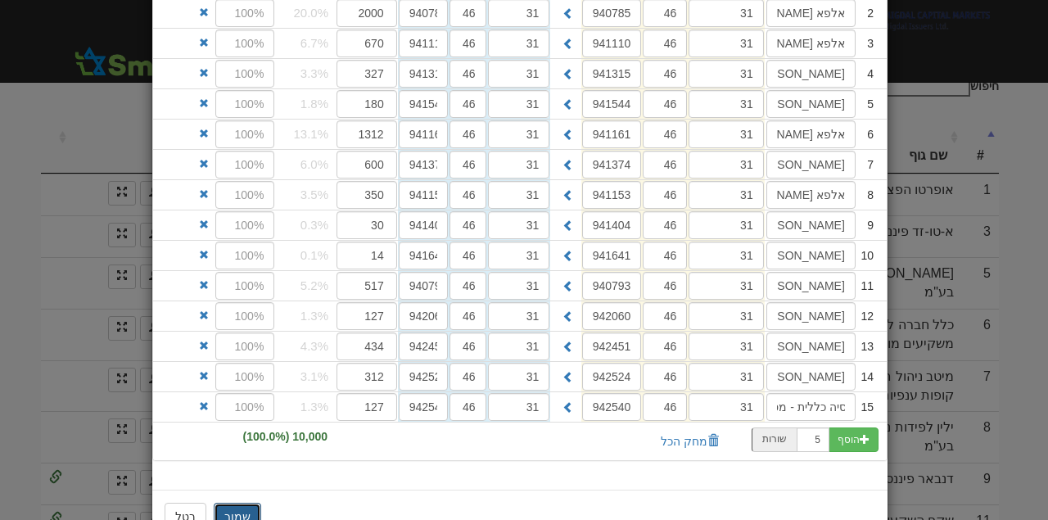
click at [236, 503] on button "שמור" at bounding box center [238, 517] width 48 height 28
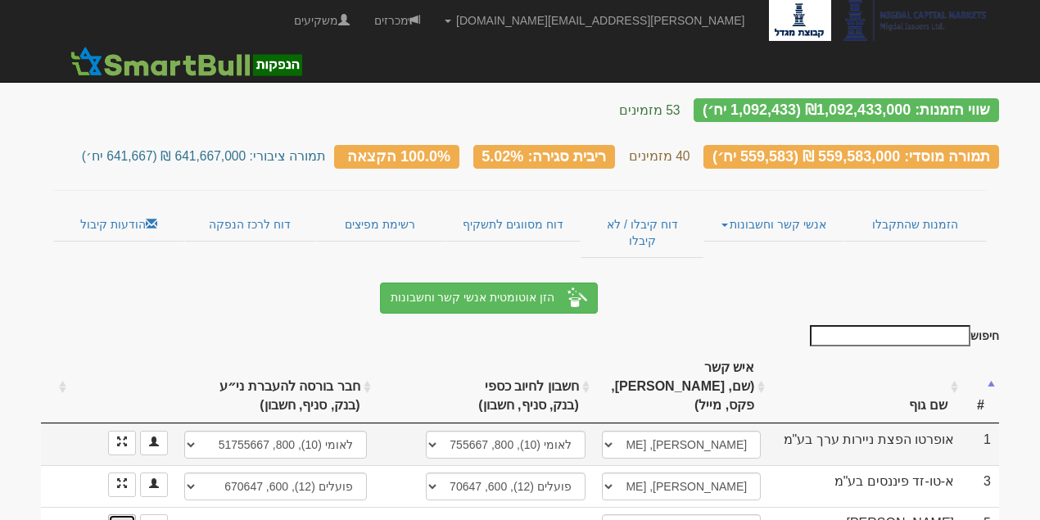
scroll to position [0, 0]
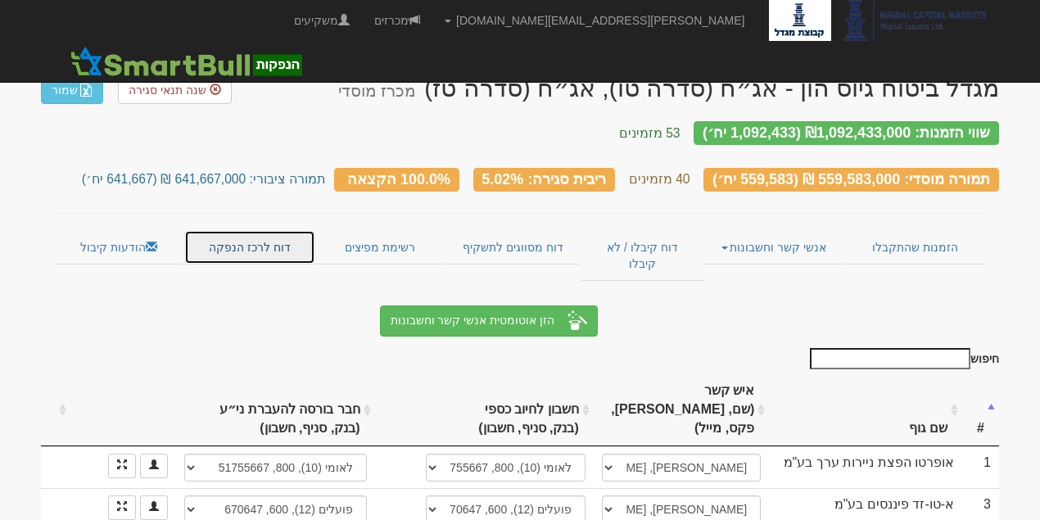
click at [219, 239] on link "דוח לרכז הנפקה" at bounding box center [249, 247] width 131 height 34
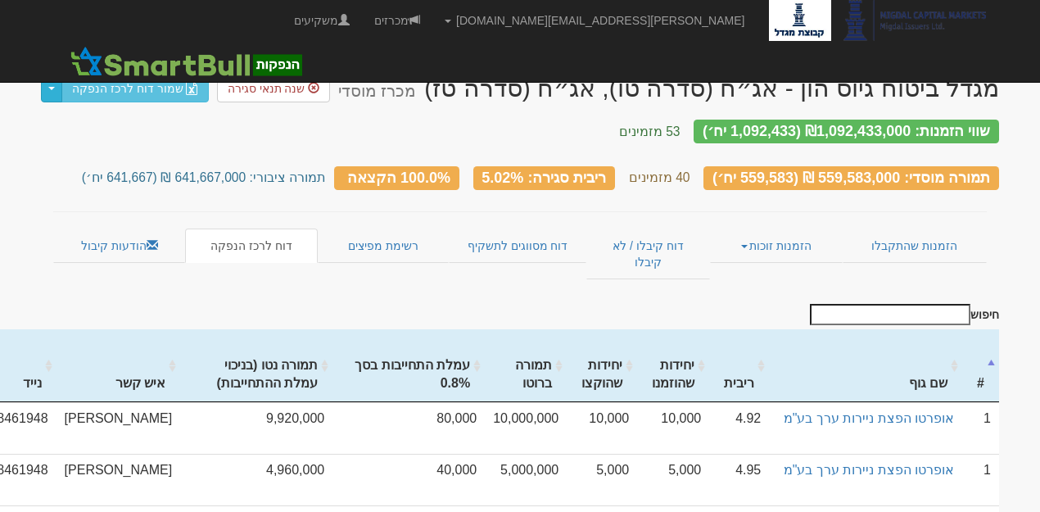
click at [56, 88] on button "Toggle Dropdown" at bounding box center [51, 89] width 21 height 28
click at [114, 115] on link "ייצא נתונים לרכז ההנפקה" at bounding box center [123, 119] width 169 height 21
click at [138, 85] on link "שמור דוח לרכז הנפקה" at bounding box center [134, 89] width 147 height 28
drag, startPoint x: 116, startPoint y: 84, endPoint x: 870, endPoint y: 1, distance: 758.1
click at [116, 84] on link "שמור דוח לרכז הנפקה" at bounding box center [134, 89] width 147 height 28
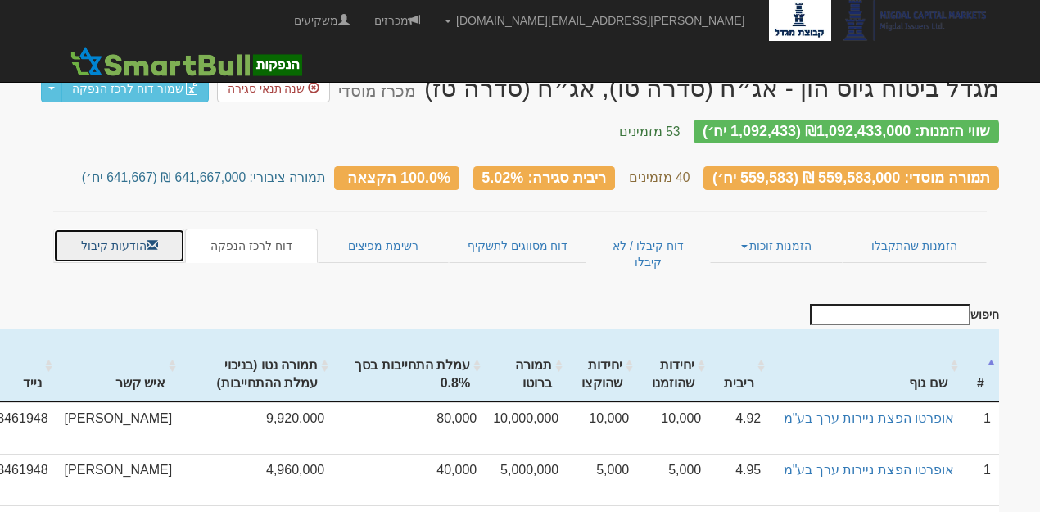
click at [133, 238] on link "הודעות קיבול" at bounding box center [119, 246] width 132 height 34
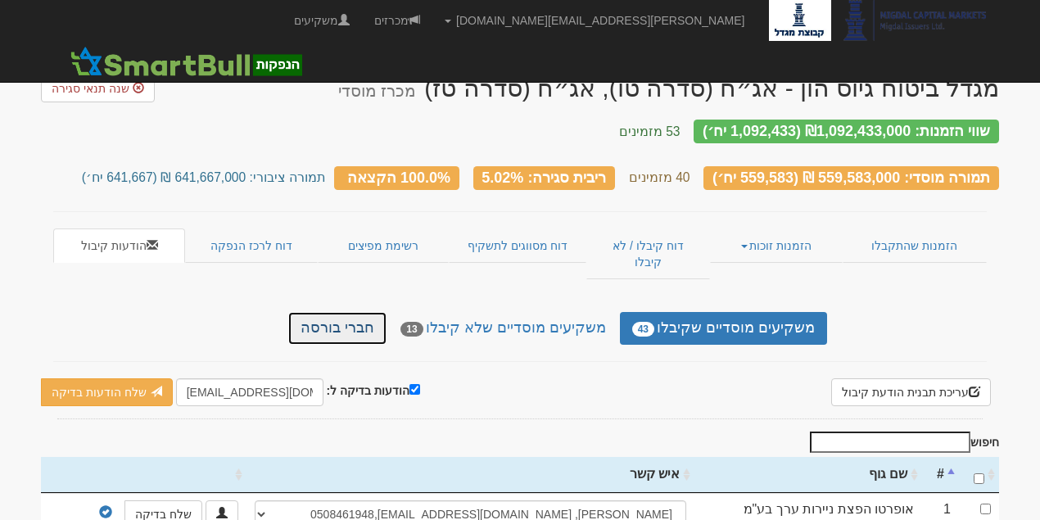
click at [380, 312] on link "חברי בורסה" at bounding box center [337, 328] width 98 height 33
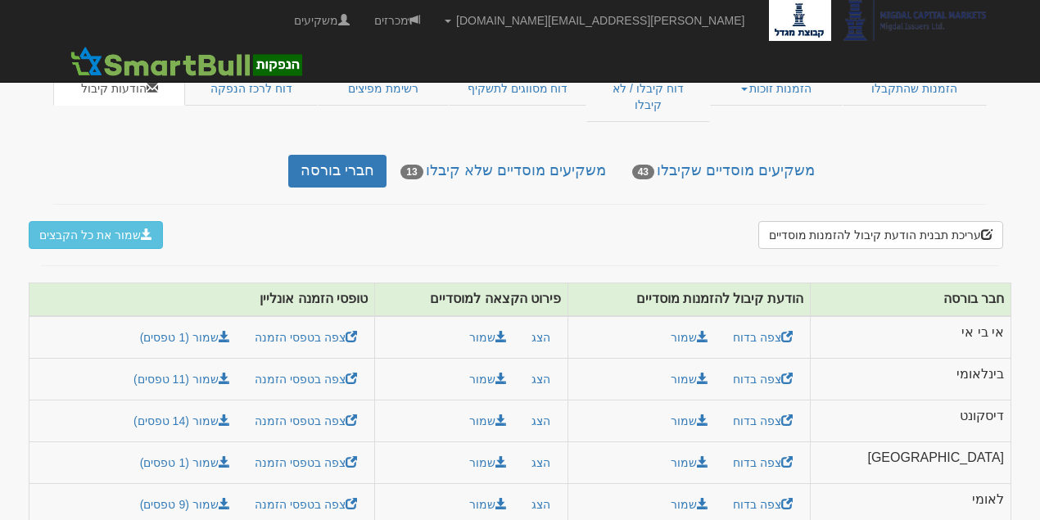
scroll to position [164, 0]
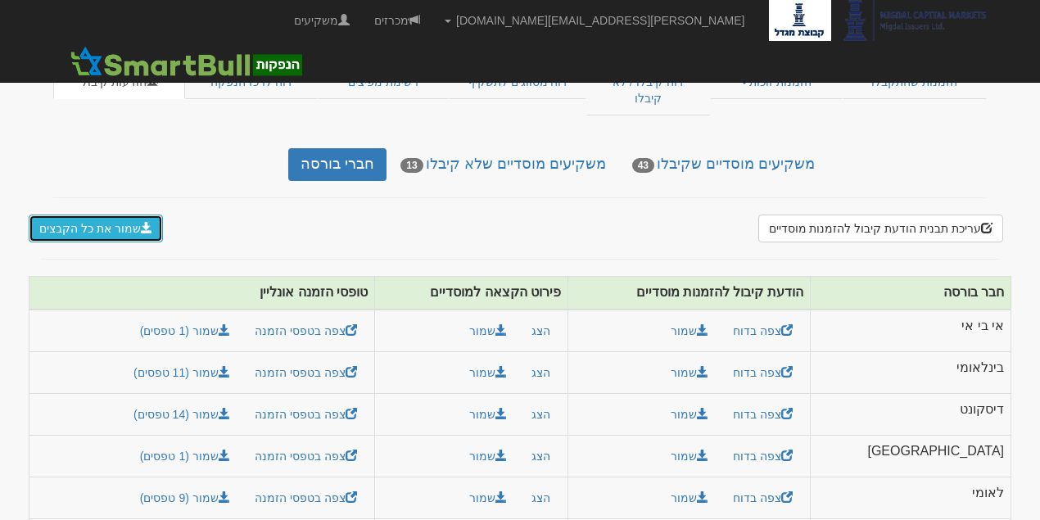
click at [134, 215] on button "שמור את כל הקבצים" at bounding box center [96, 229] width 134 height 28
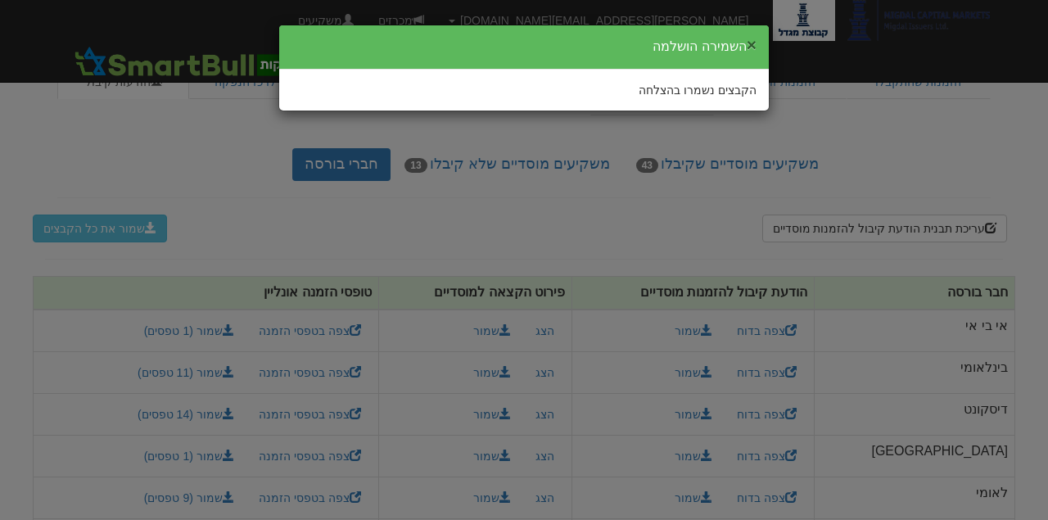
click at [753, 43] on button "×" at bounding box center [752, 44] width 10 height 17
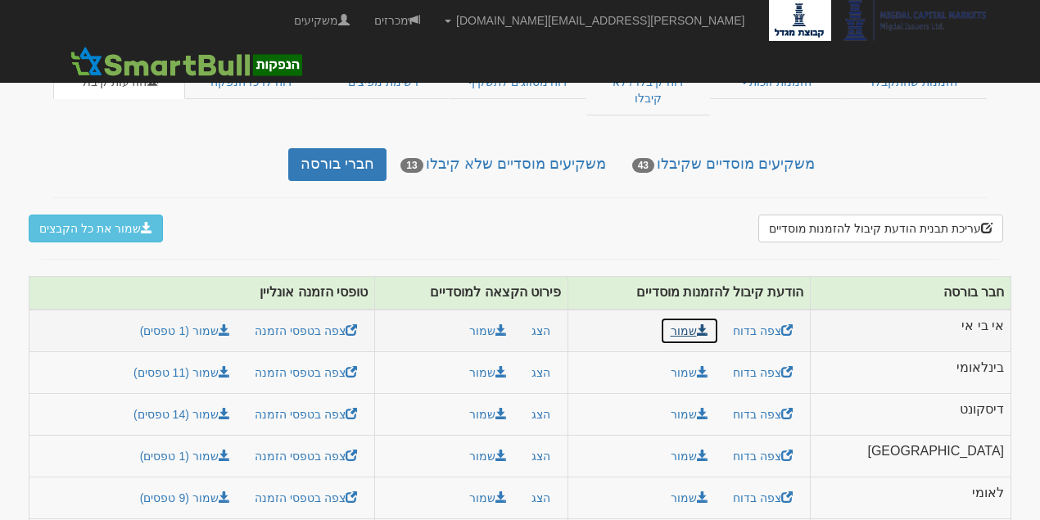
click at [708, 324] on span at bounding box center [702, 329] width 11 height 11
click at [518, 317] on button "שמור" at bounding box center [488, 331] width 59 height 28
click at [219, 317] on link "שמור (1 טפסים)" at bounding box center [184, 331] width 111 height 28
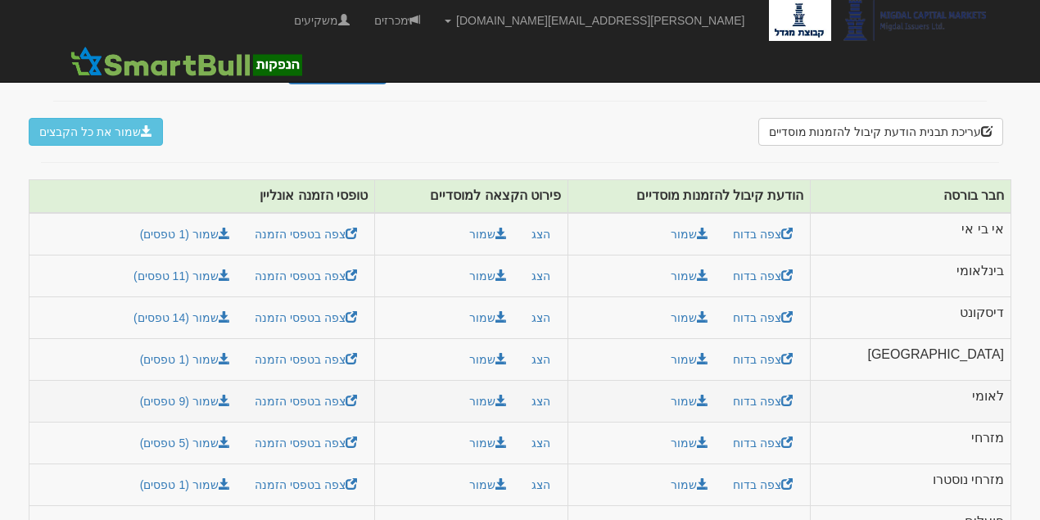
scroll to position [265, 0]
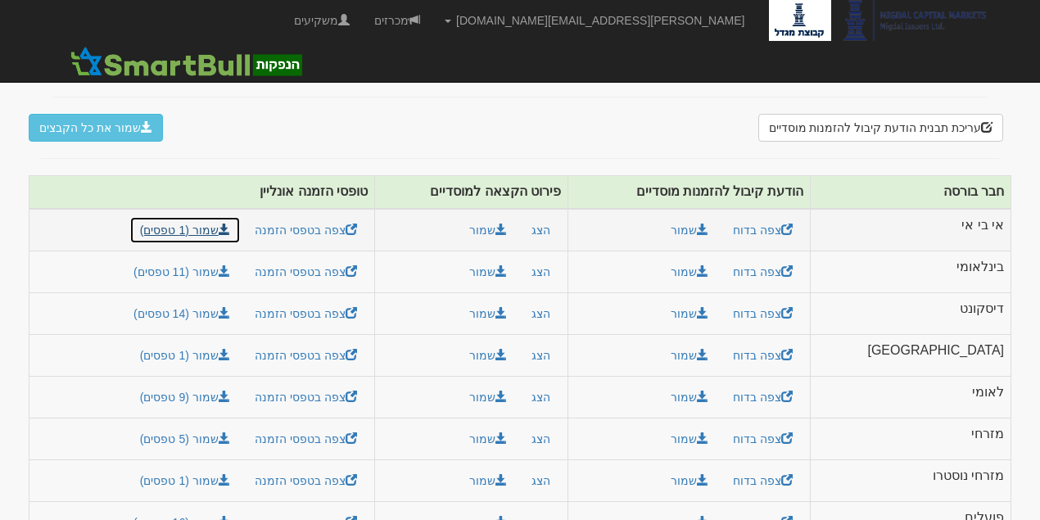
click at [232, 216] on link "שמור (1 טפסים)" at bounding box center [184, 230] width 111 height 28
click at [329, 216] on link "צפה בטפסי הזמנה" at bounding box center [306, 230] width 124 height 28
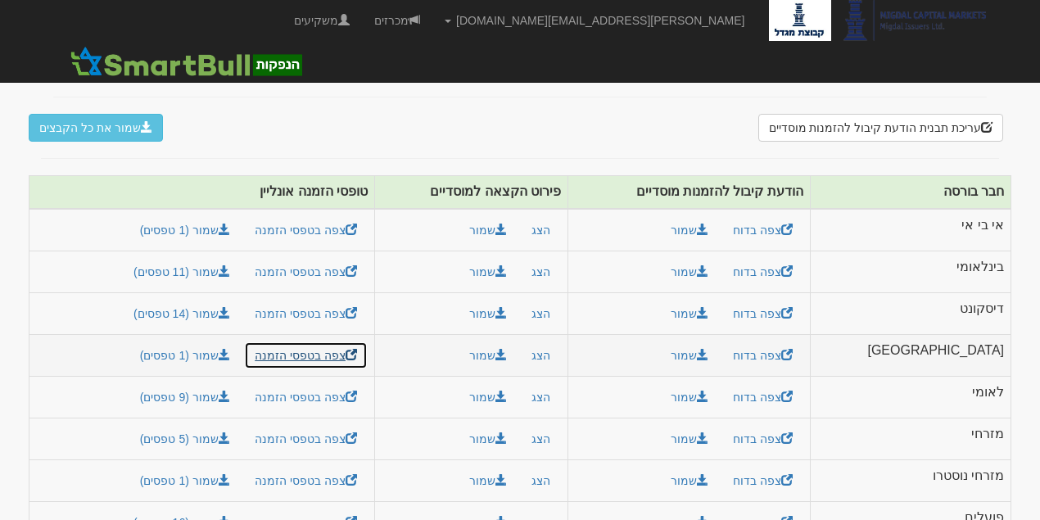
click at [351, 342] on link "צפה בטפסי הזמנה" at bounding box center [306, 356] width 124 height 28
click at [561, 216] on button "הצג" at bounding box center [541, 230] width 40 height 28
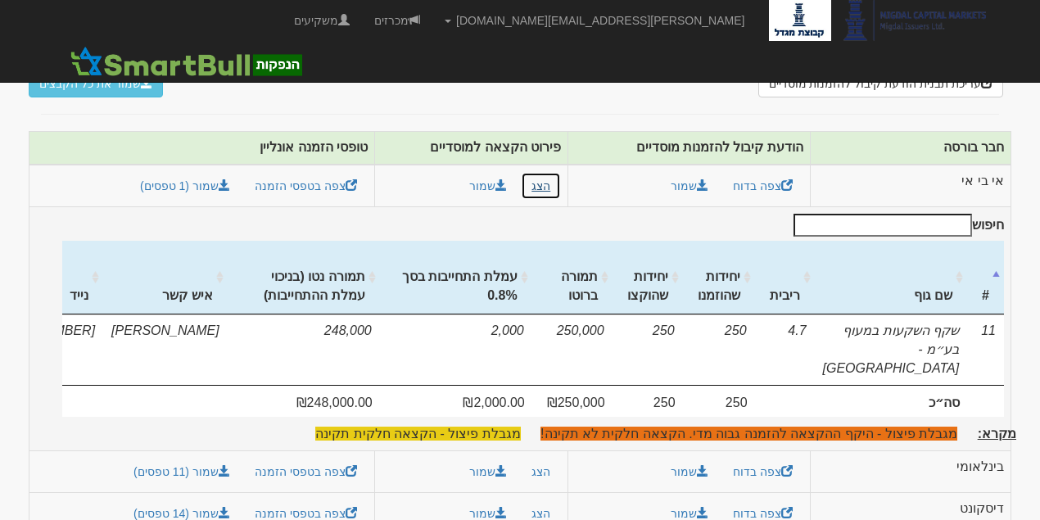
scroll to position [210, 0]
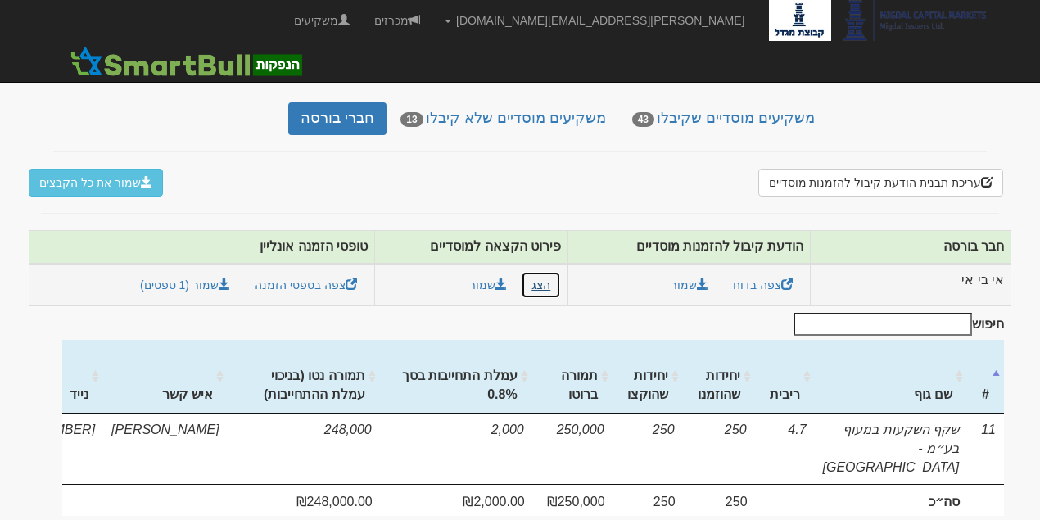
click at [561, 271] on button "הצג" at bounding box center [541, 285] width 40 height 28
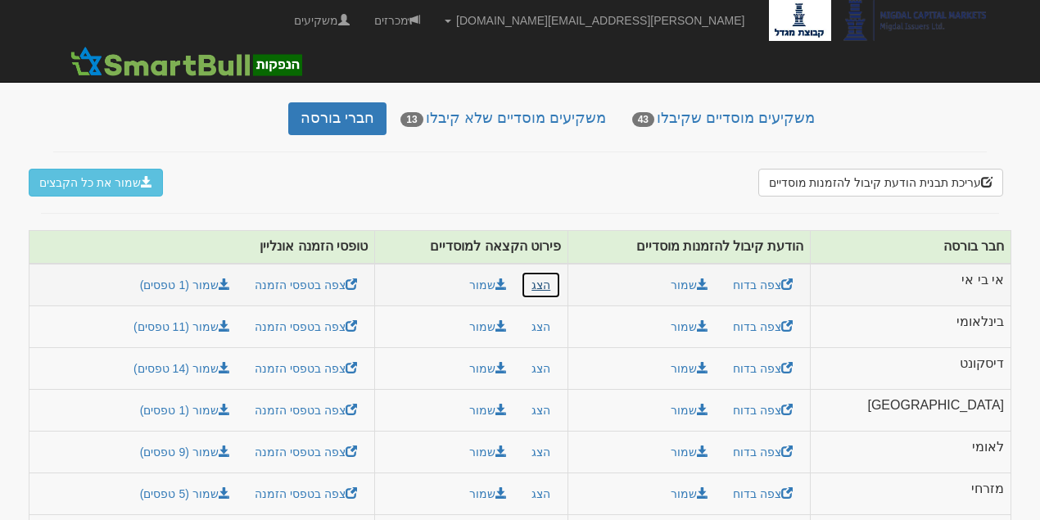
click at [561, 271] on button "הצג" at bounding box center [541, 285] width 40 height 28
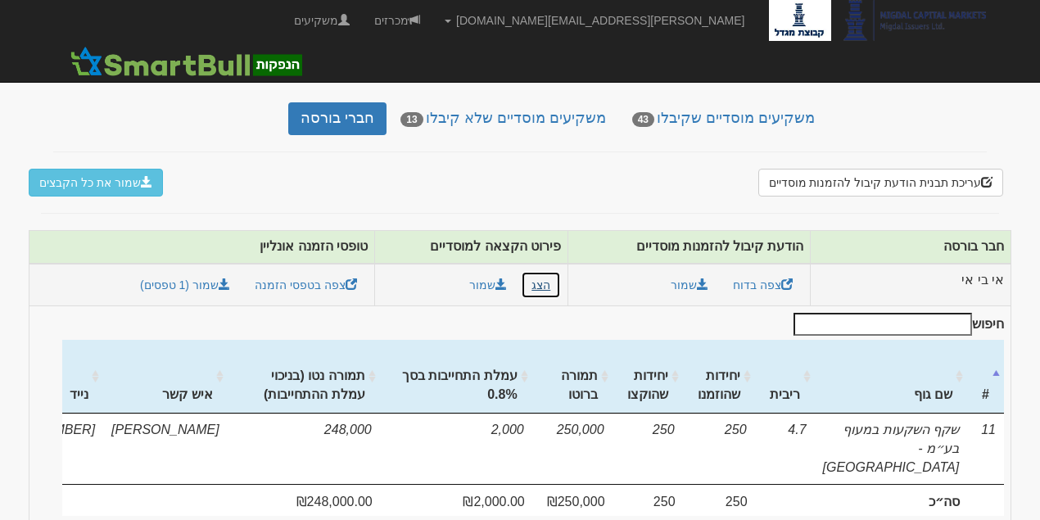
click at [561, 271] on button "הצג" at bounding box center [541, 285] width 40 height 28
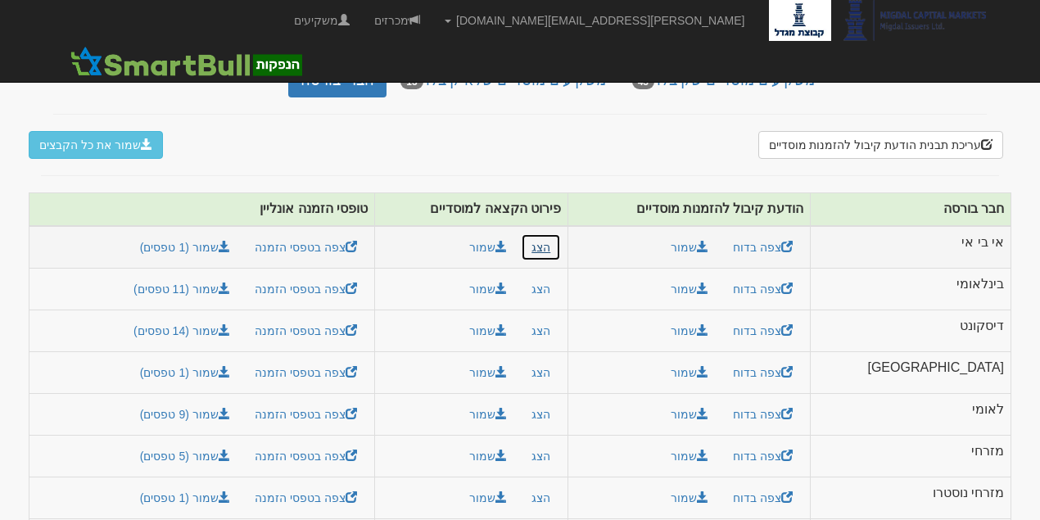
scroll to position [265, 0]
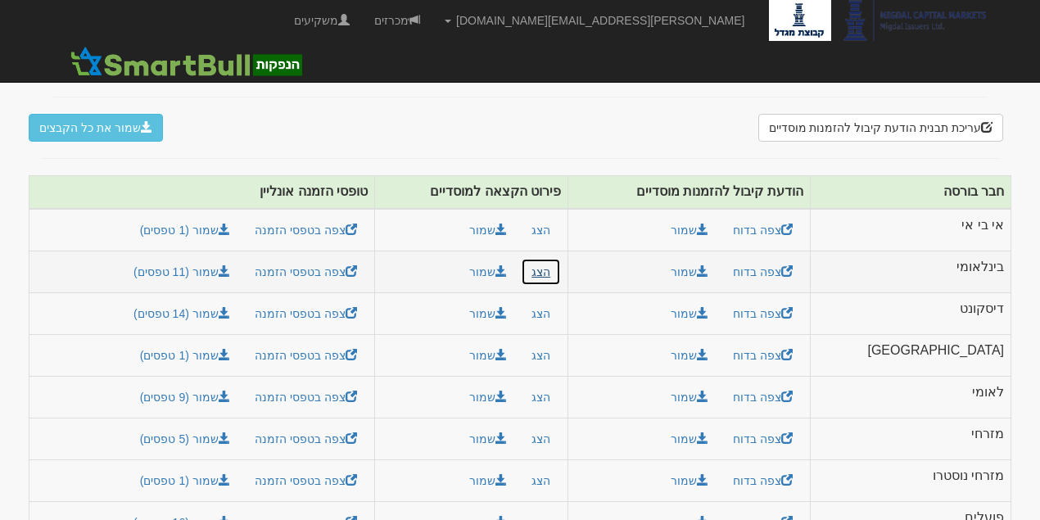
click at [561, 258] on button "הצג" at bounding box center [541, 272] width 40 height 28
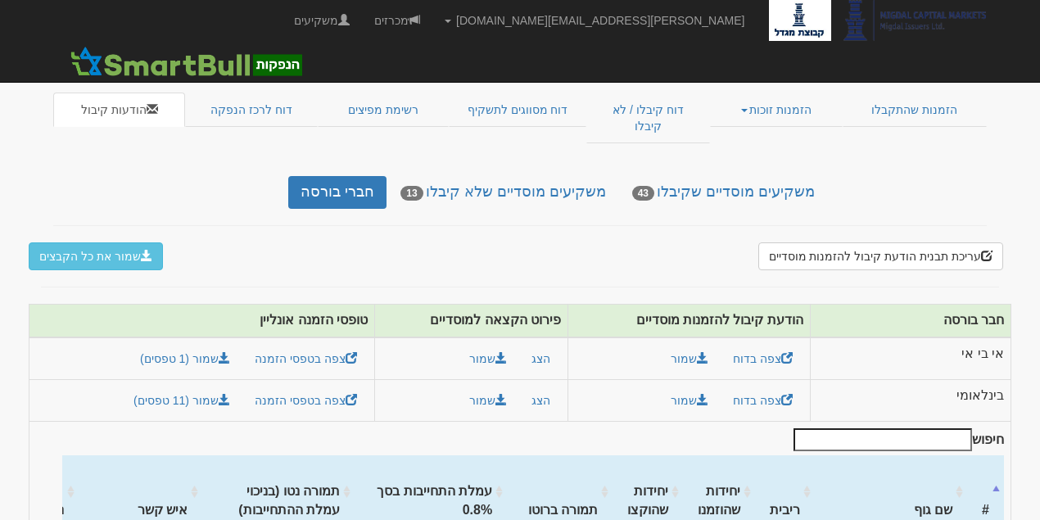
scroll to position [109, 0]
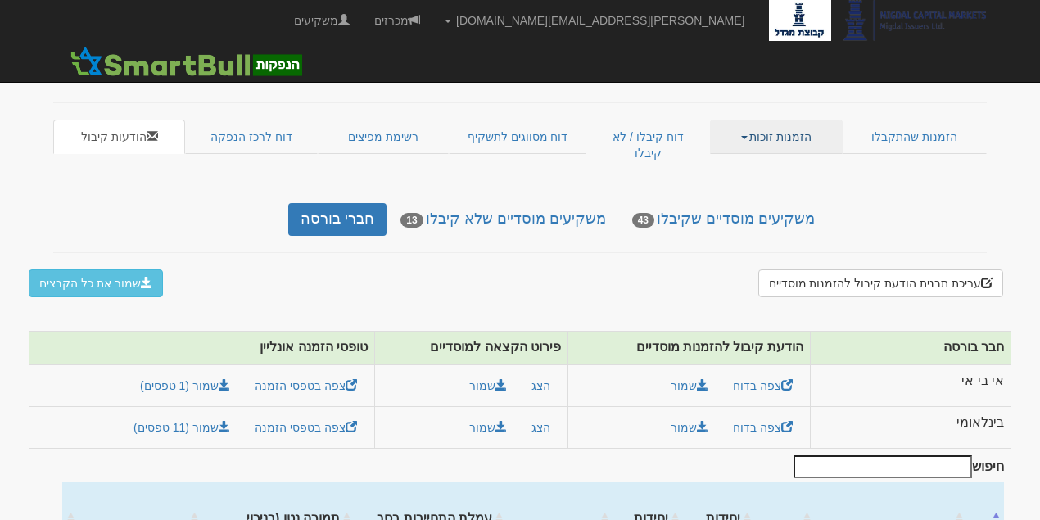
click at [749, 121] on link "הזמנות זוכות" at bounding box center [776, 137] width 132 height 34
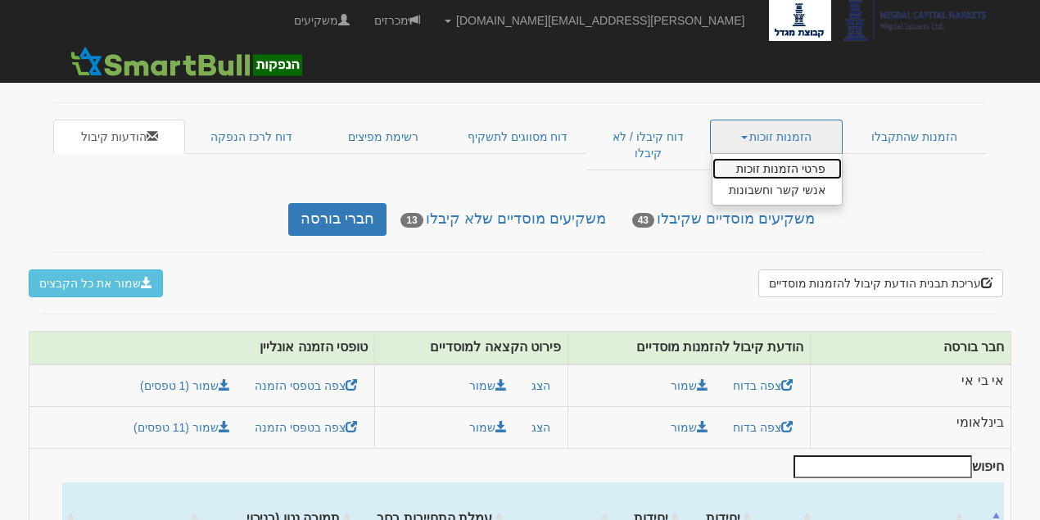
click at [772, 158] on link "פרטי הזמנות זוכות" at bounding box center [777, 168] width 129 height 21
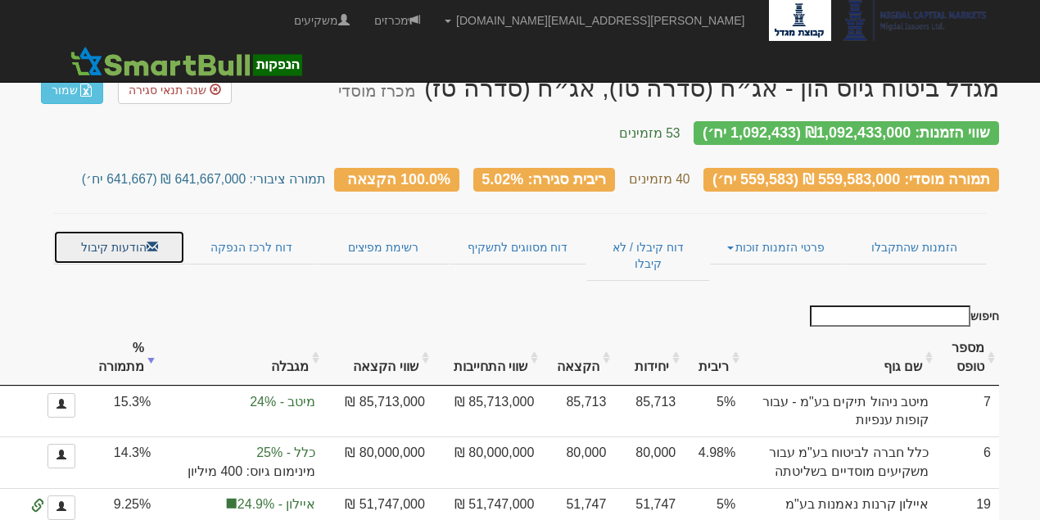
click at [124, 230] on link "הודעות קיבול" at bounding box center [119, 247] width 132 height 34
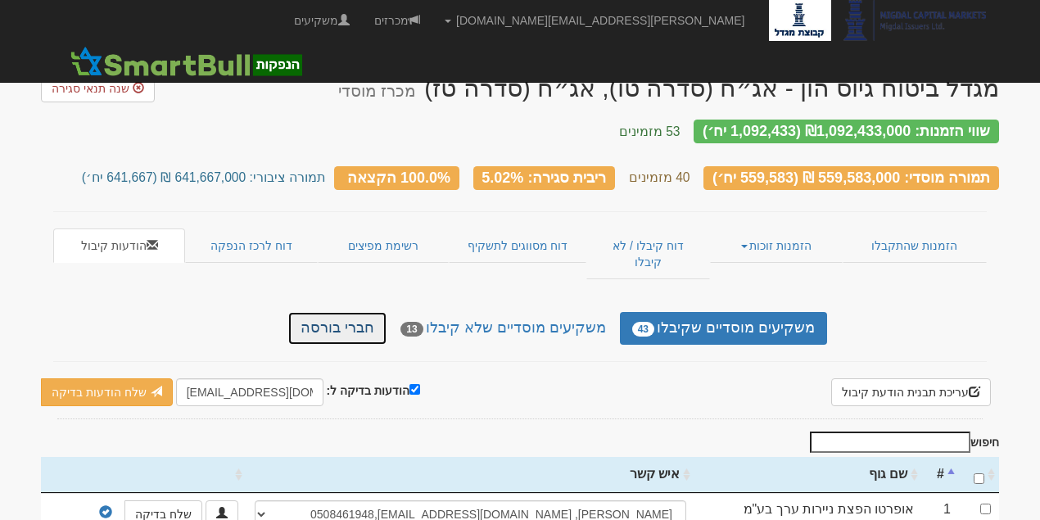
click at [380, 312] on link "חברי בורסה" at bounding box center [337, 328] width 98 height 33
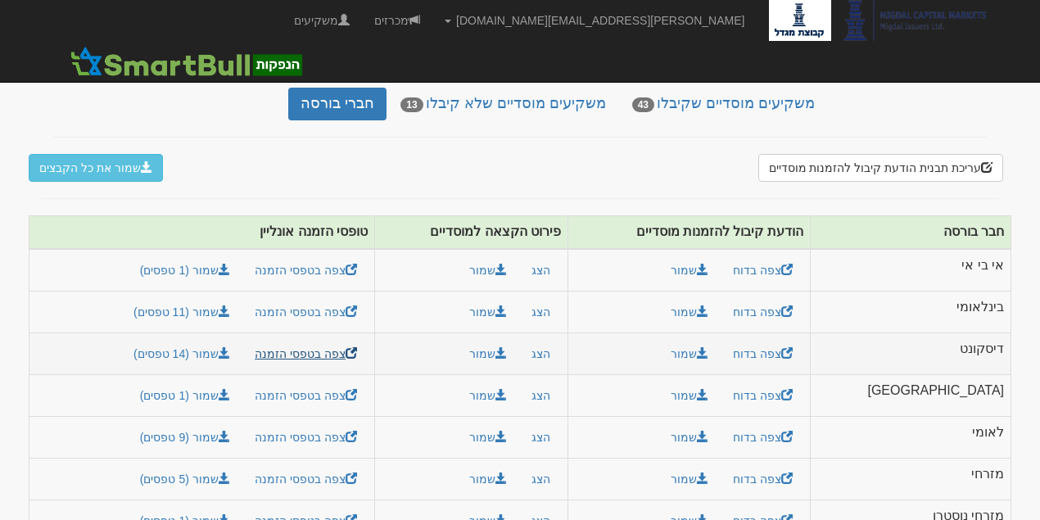
scroll to position [265, 0]
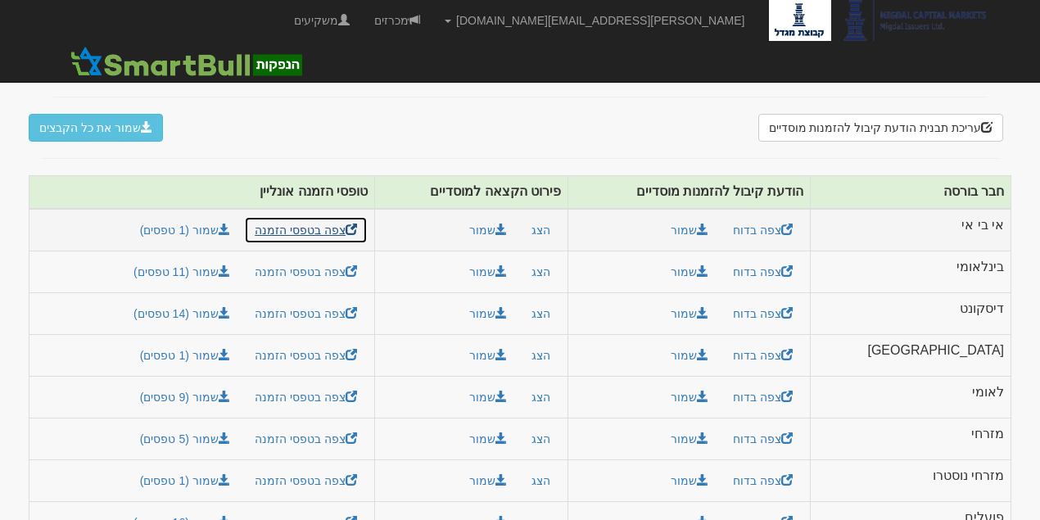
click at [367, 216] on link "צפה בטפסי הזמנה" at bounding box center [306, 230] width 124 height 28
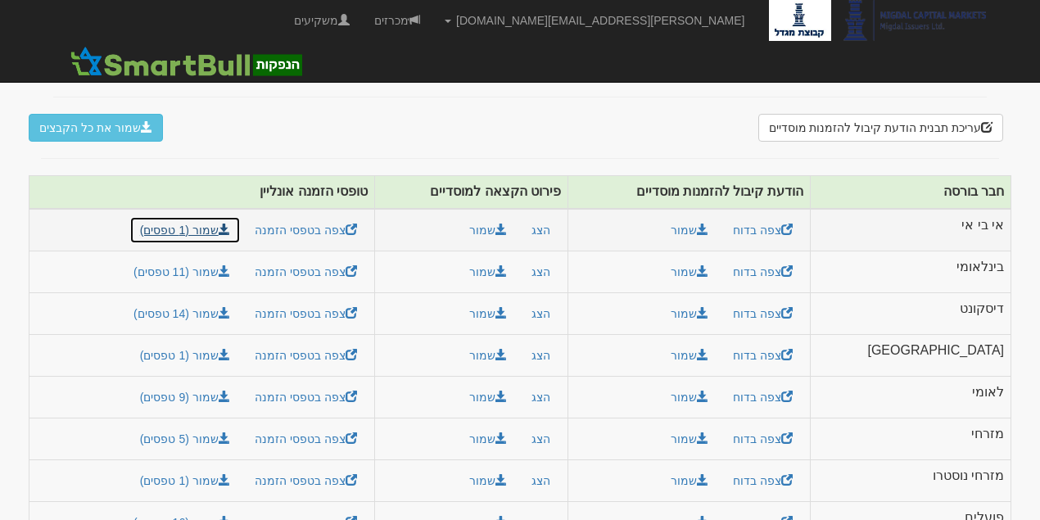
click at [238, 216] on link "שמור (1 טפסים)" at bounding box center [184, 230] width 111 height 28
click at [239, 258] on link "שמור (11 טפסים)" at bounding box center [182, 272] width 118 height 28
click at [228, 300] on link "שמור (14 טפסים)" at bounding box center [182, 314] width 118 height 28
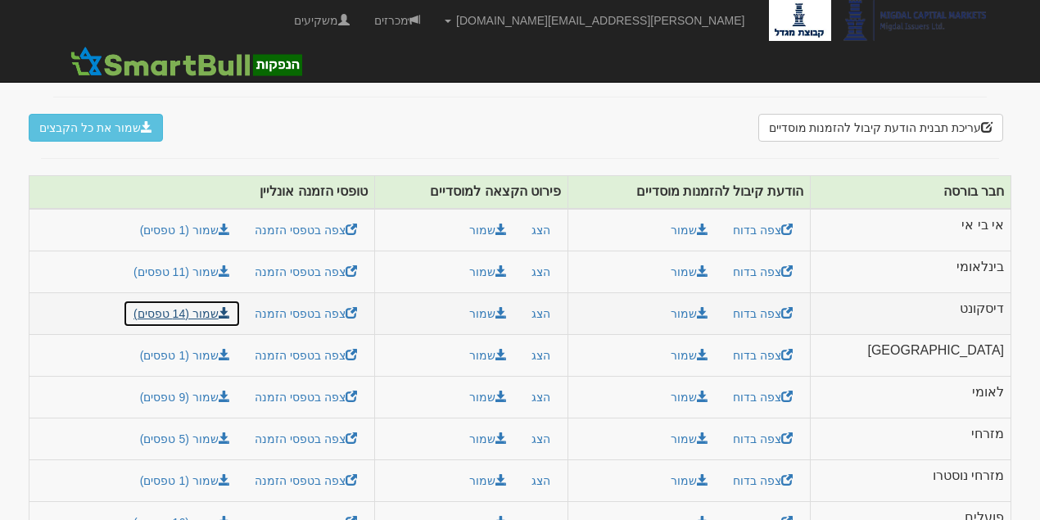
click at [241, 300] on link "שמור (14 טפסים)" at bounding box center [182, 314] width 118 height 28
click at [241, 342] on link "שמור (1 טפסים)" at bounding box center [184, 356] width 111 height 28
click at [241, 383] on link "שמור (9 טפסים)" at bounding box center [184, 397] width 111 height 28
click at [221, 425] on link "שמור (5 טפסים)" at bounding box center [184, 439] width 111 height 28
click at [349, 467] on link "צפה בטפסי הזמנה" at bounding box center [306, 481] width 124 height 28
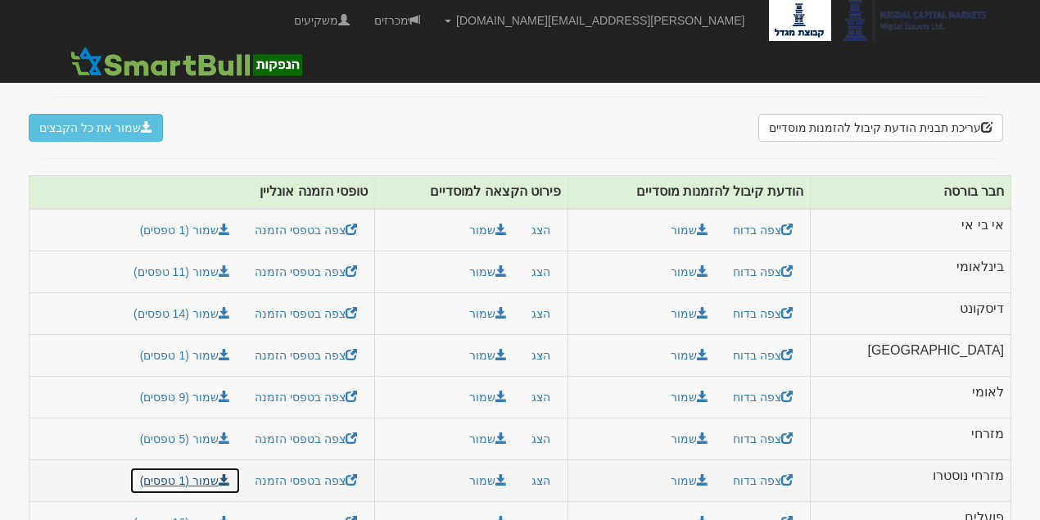
click at [241, 467] on link "שמור (1 טפסים)" at bounding box center [184, 481] width 111 height 28
click at [241, 509] on link "שמור (16 טפסים)" at bounding box center [182, 523] width 118 height 28
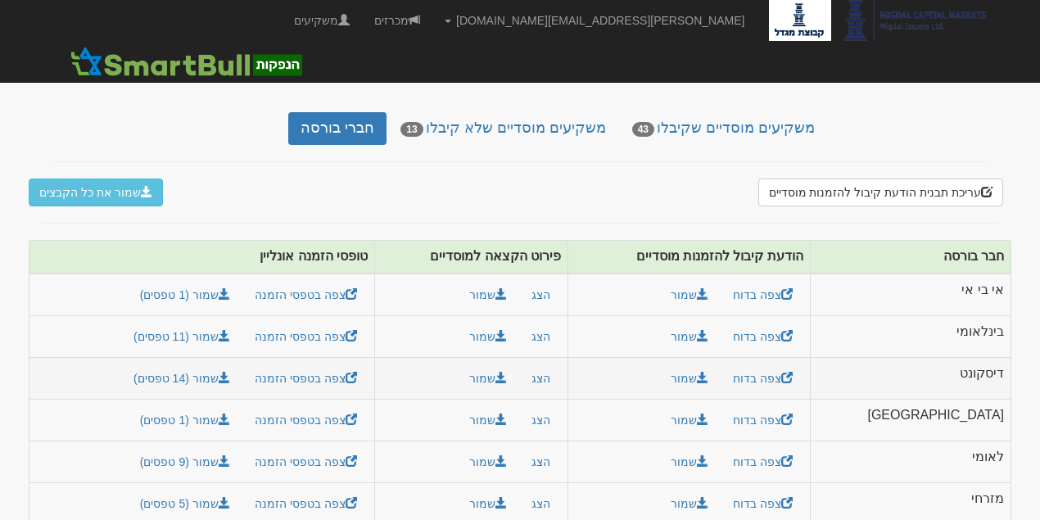
scroll to position [210, 0]
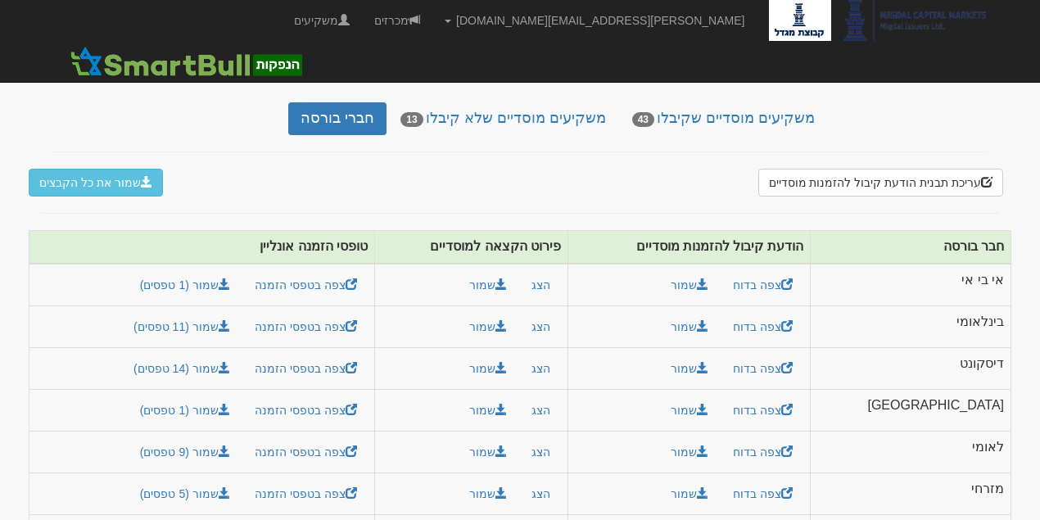
click at [681, 169] on div "עריכת תבנית הודעת קיבול להזמנות מוסדיים שמור את כל הקבצים × הזמנות מוסדיים - תב…" at bounding box center [520, 392] width 958 height 446
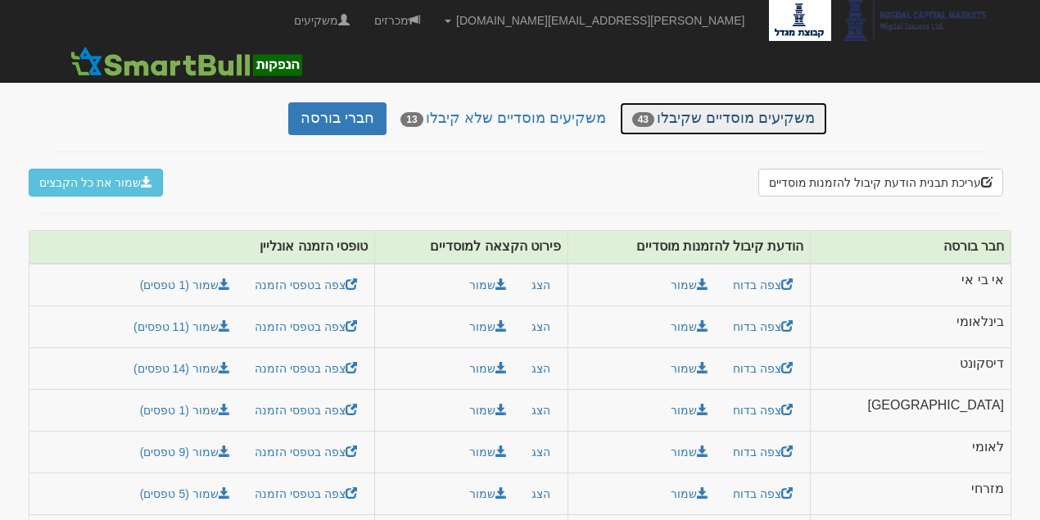
click at [704, 102] on link "משקיעים מוסדיים שקיבלו 43" at bounding box center [723, 118] width 207 height 33
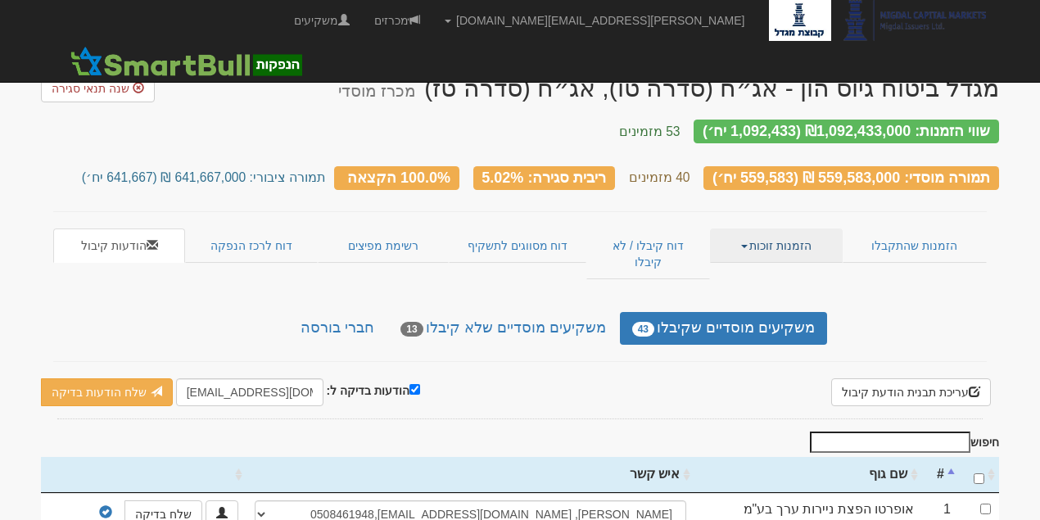
click at [808, 239] on link "הזמנות זוכות" at bounding box center [776, 246] width 132 height 34
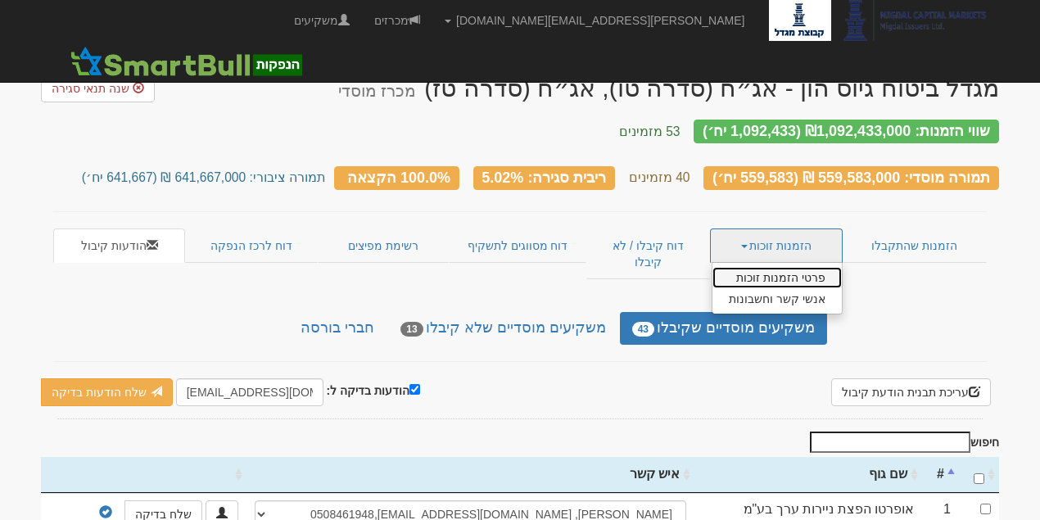
click at [814, 267] on link "פרטי הזמנות זוכות" at bounding box center [777, 277] width 129 height 21
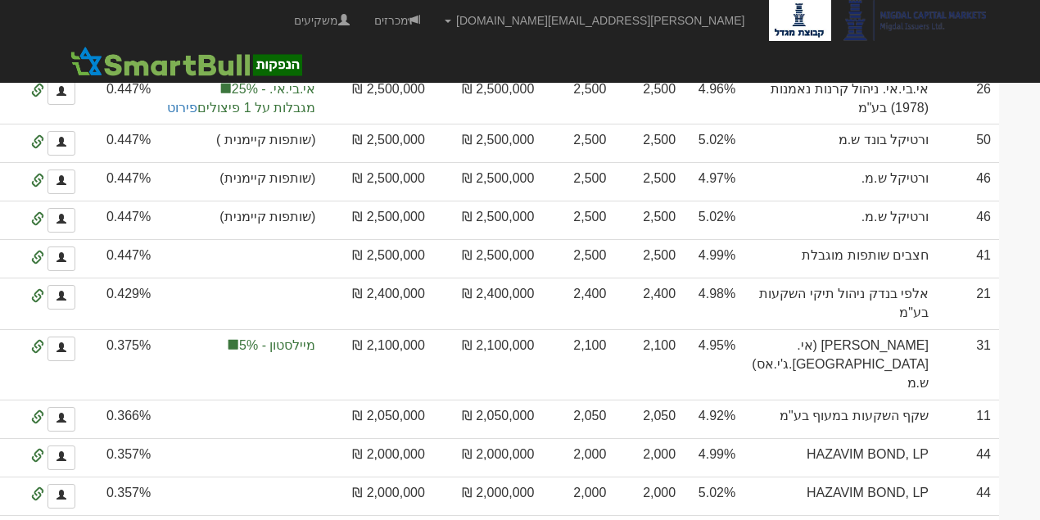
scroll to position [2197, 0]
